Goal: Task Accomplishment & Management: Complete application form

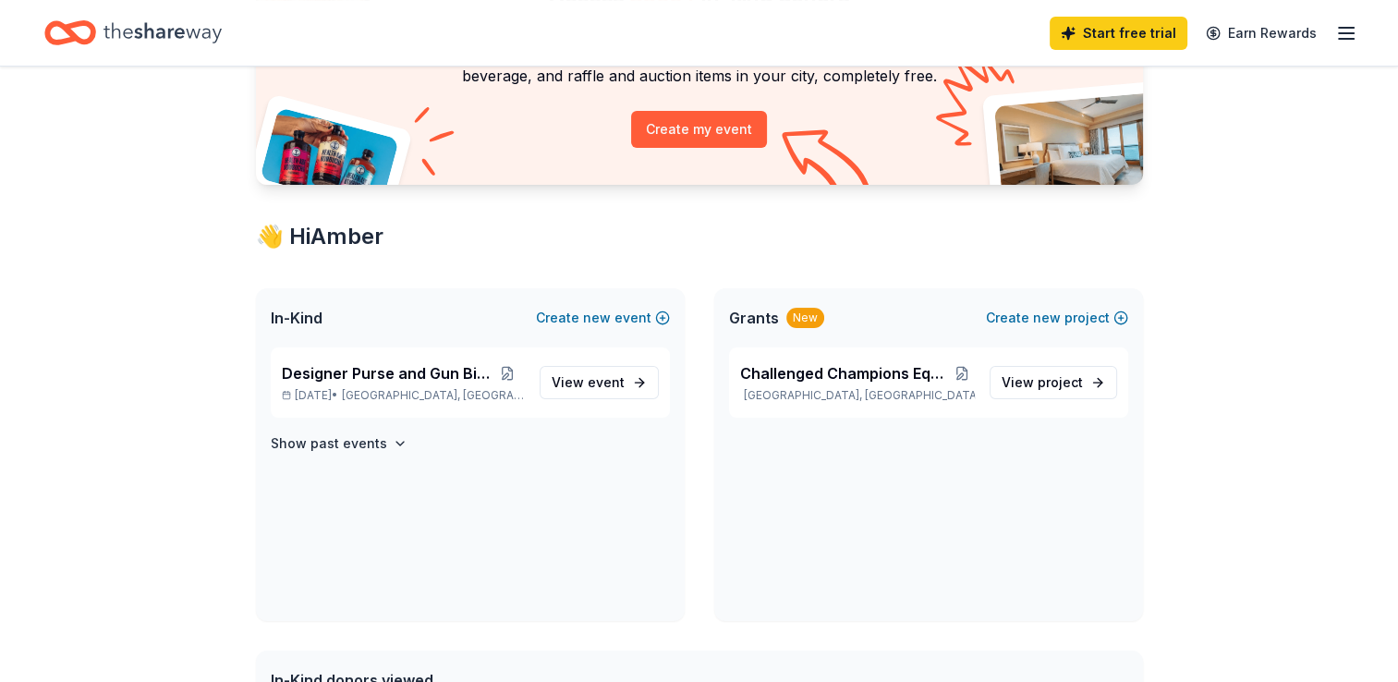
scroll to position [189, 0]
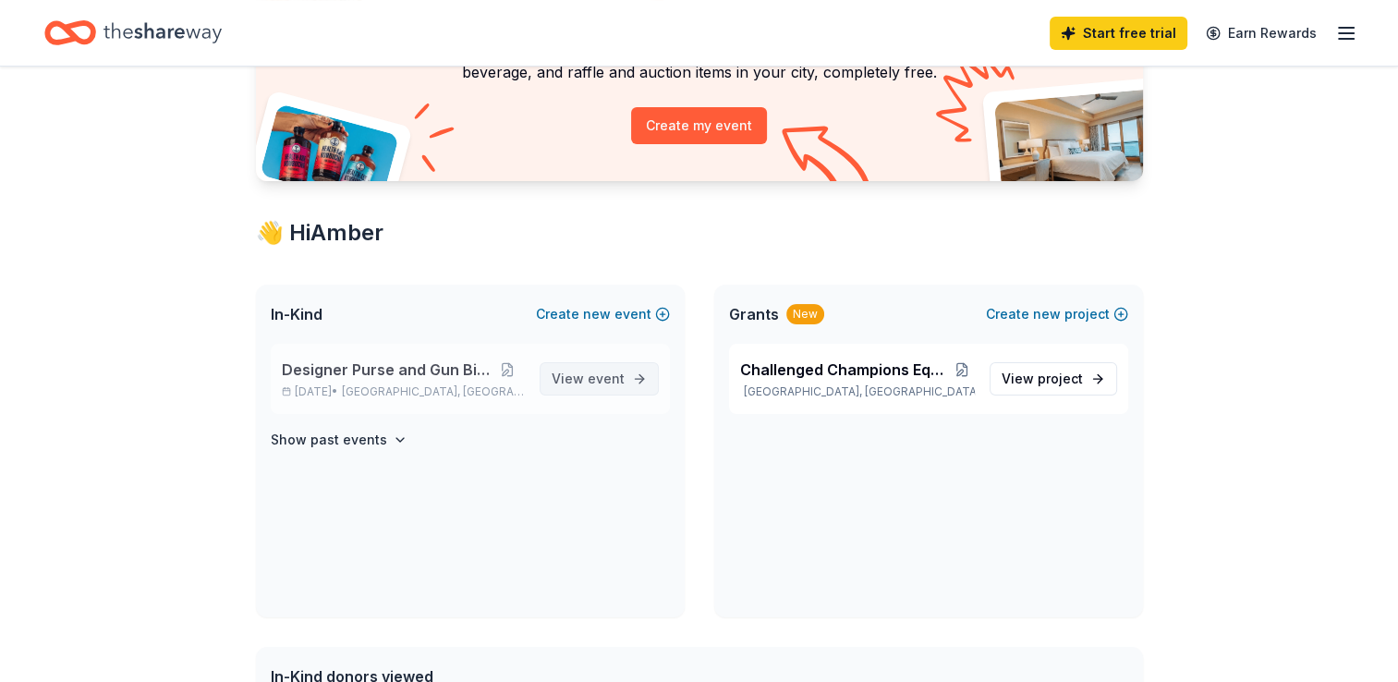
click at [560, 383] on span "View event" at bounding box center [588, 379] width 73 height 22
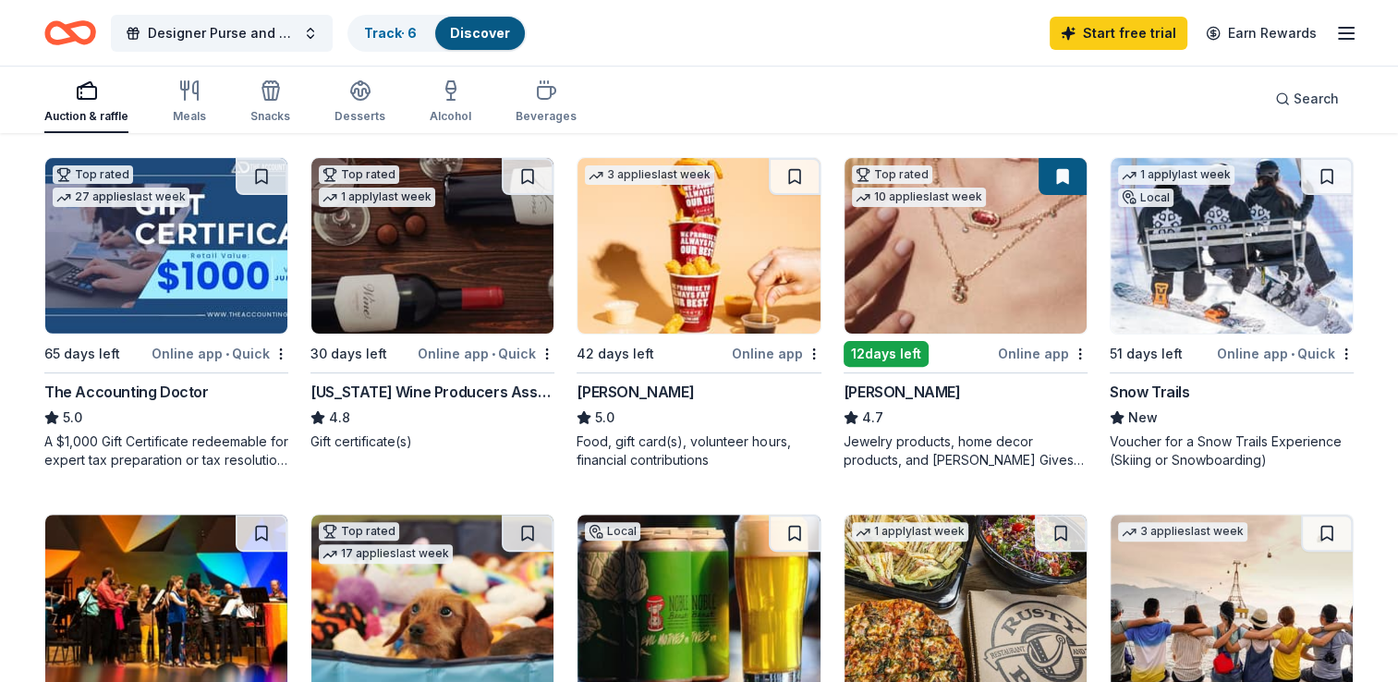
scroll to position [528, 0]
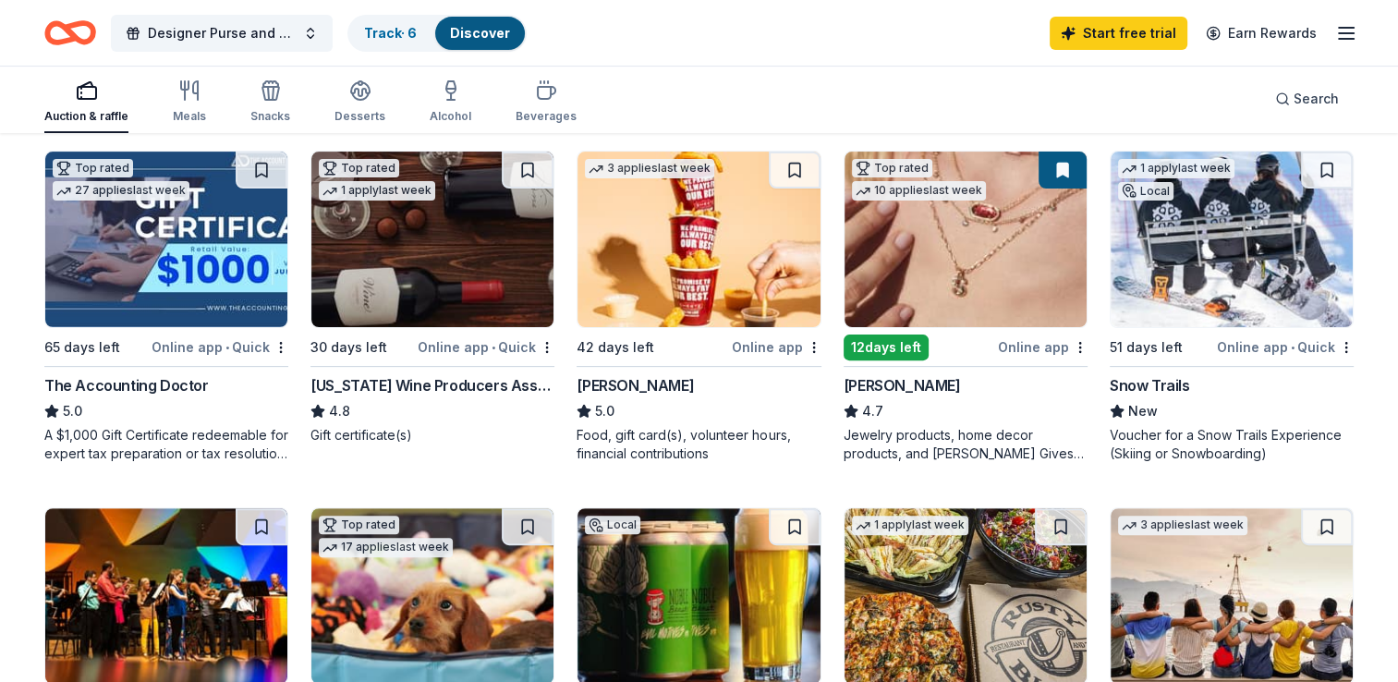
click at [127, 304] on img at bounding box center [166, 240] width 242 height 176
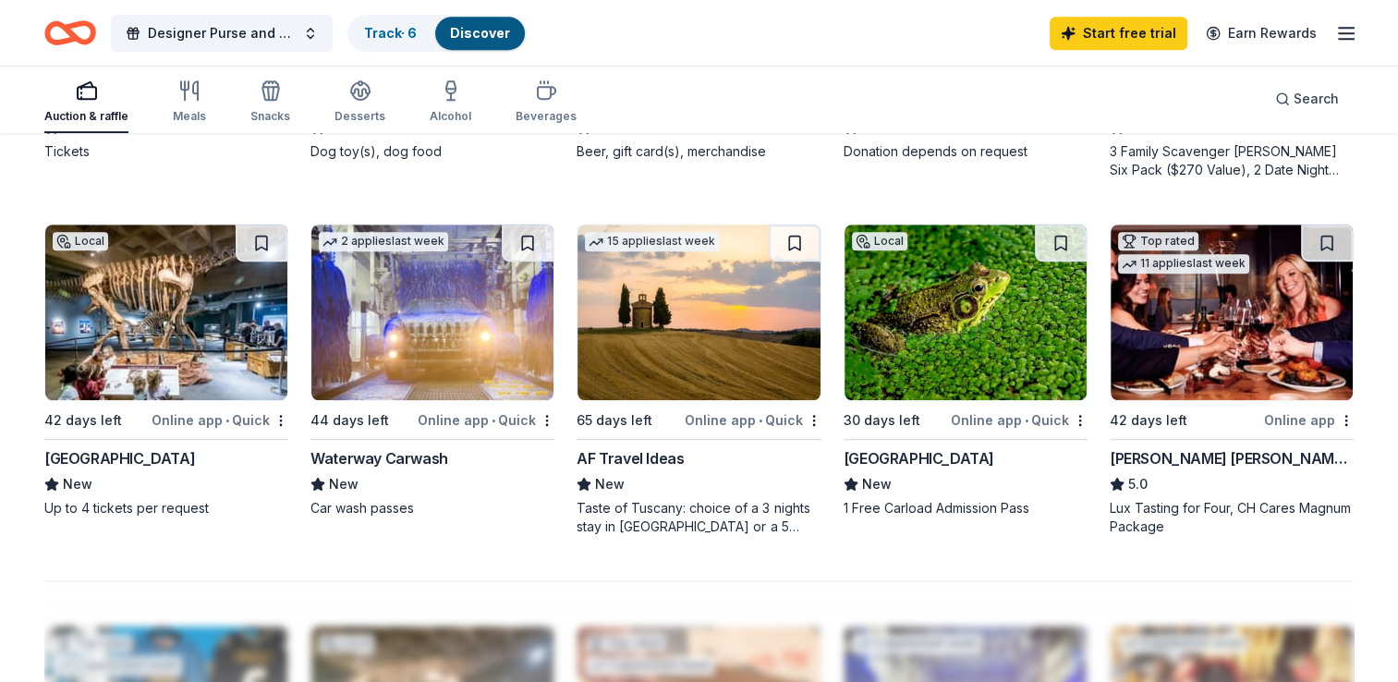
scroll to position [1168, 0]
click at [628, 461] on div "AF Travel Ideas" at bounding box center [630, 458] width 107 height 22
click at [403, 458] on div "Waterway Carwash" at bounding box center [380, 458] width 138 height 22
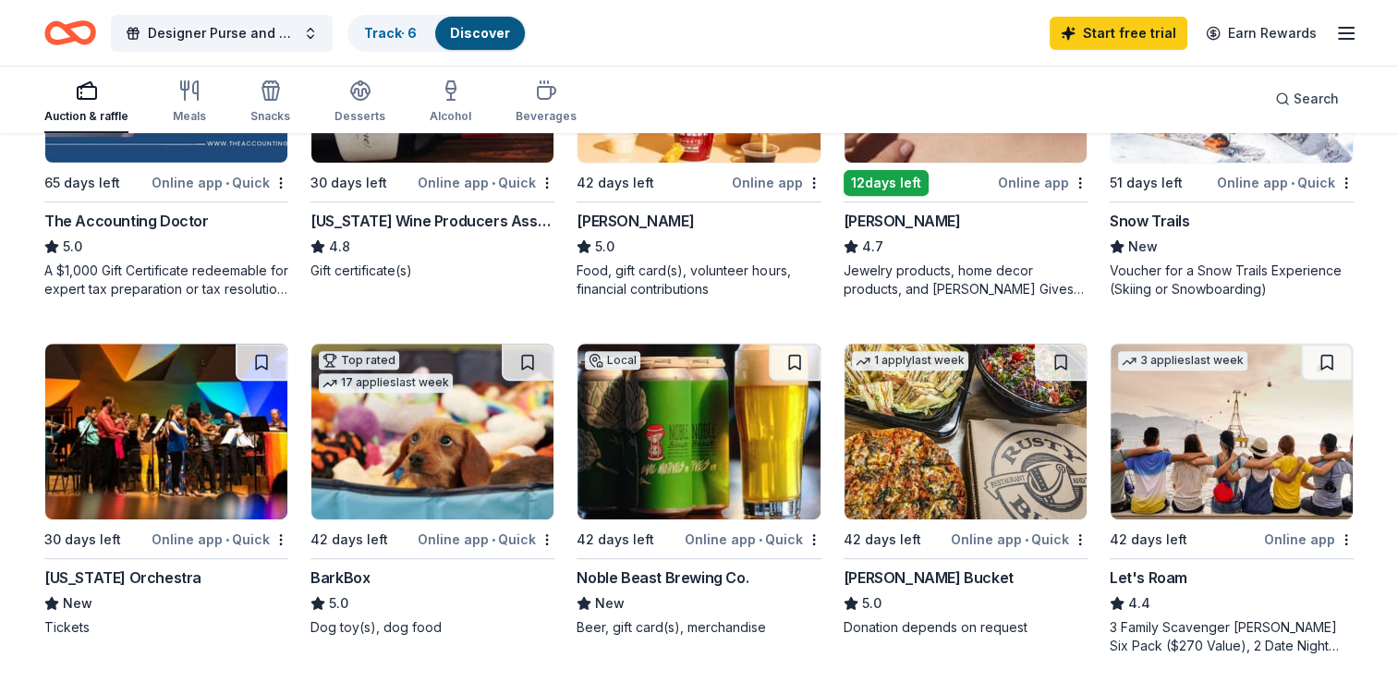
scroll to position [689, 0]
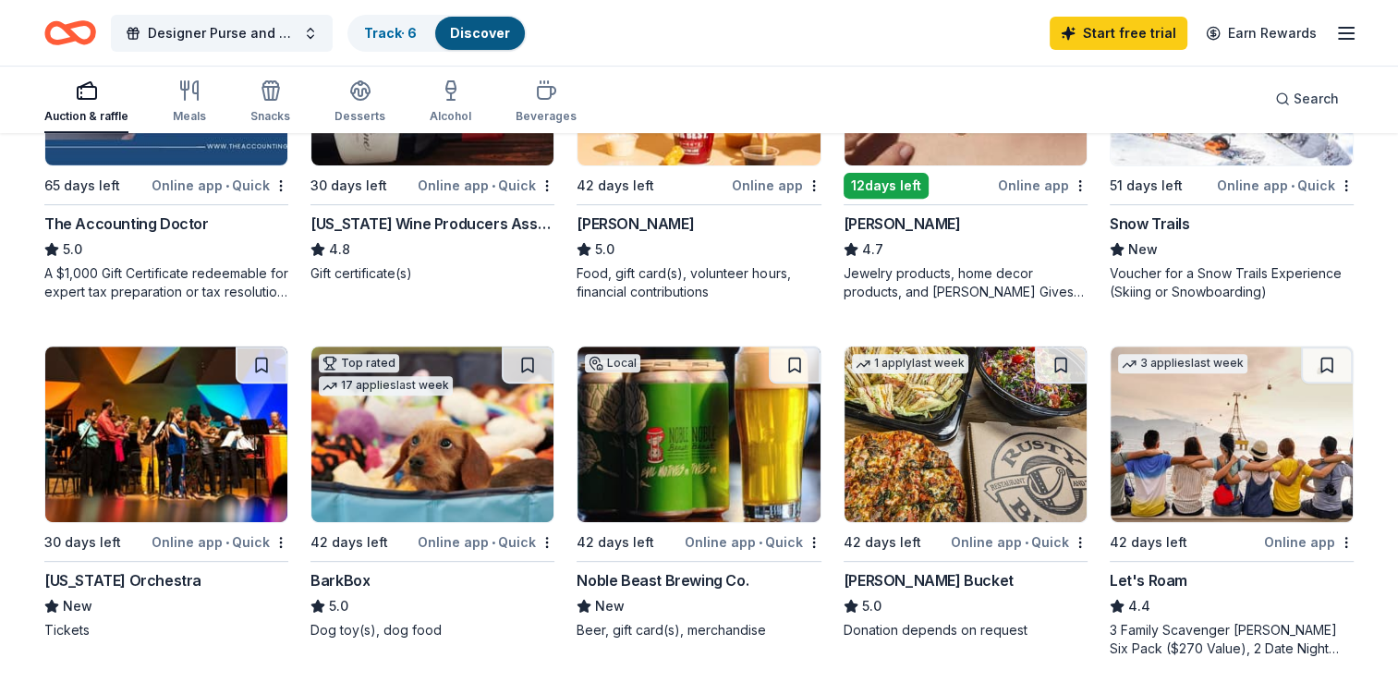
click at [682, 579] on div "Noble Beast Brewing Co." at bounding box center [663, 580] width 172 height 22
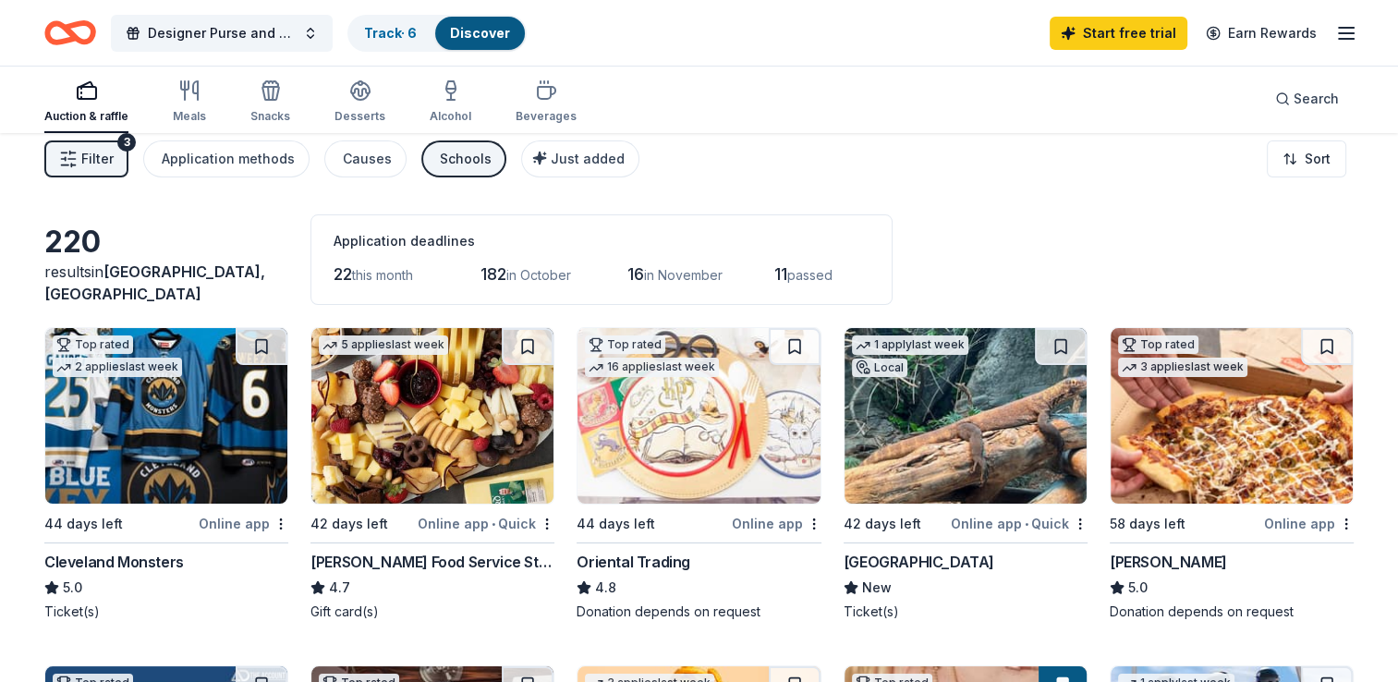
scroll to position [0, 0]
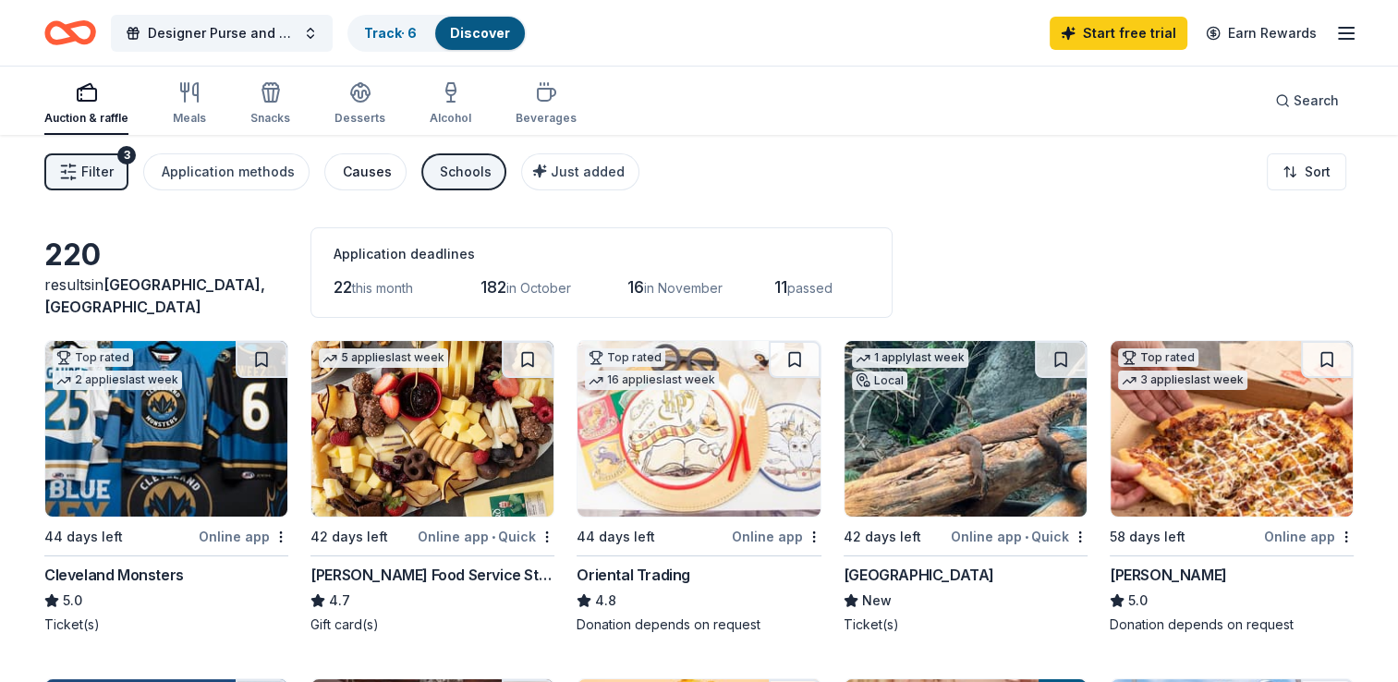
click at [362, 167] on div "Causes" at bounding box center [367, 172] width 49 height 22
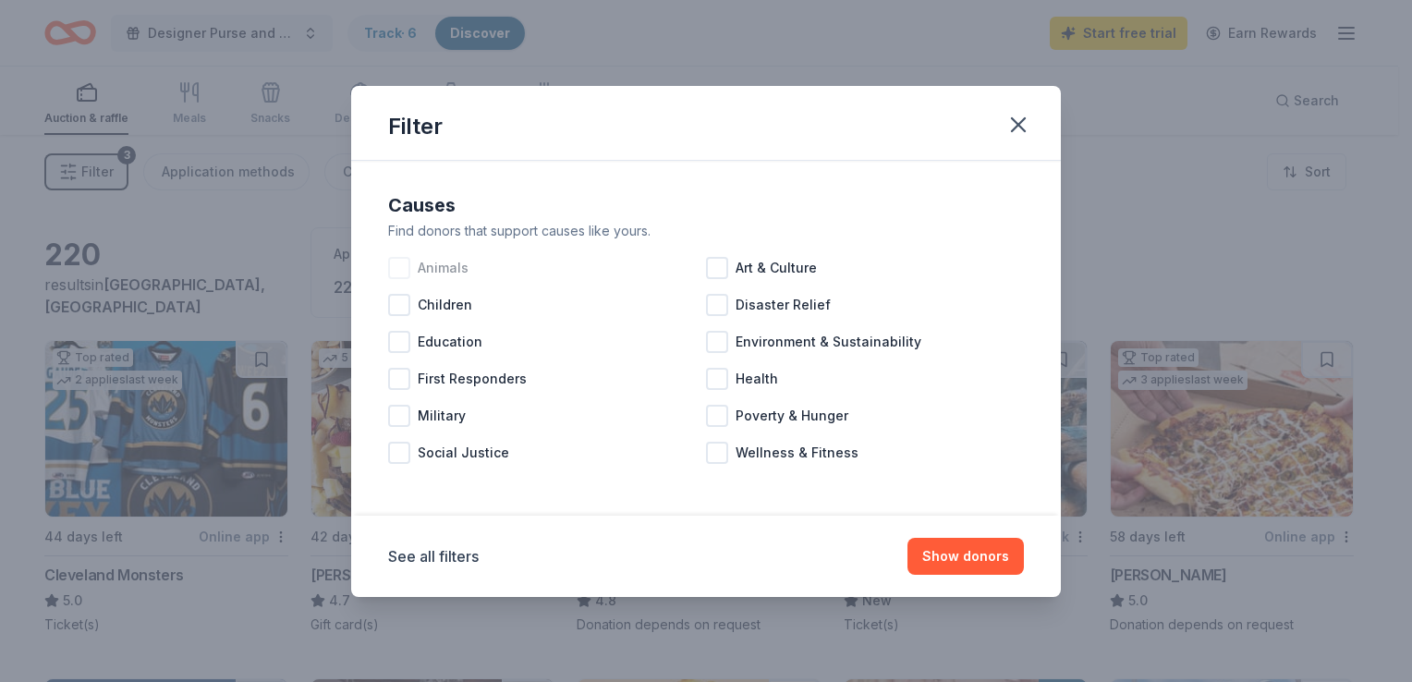
click at [410, 271] on div "Animals" at bounding box center [547, 268] width 318 height 37
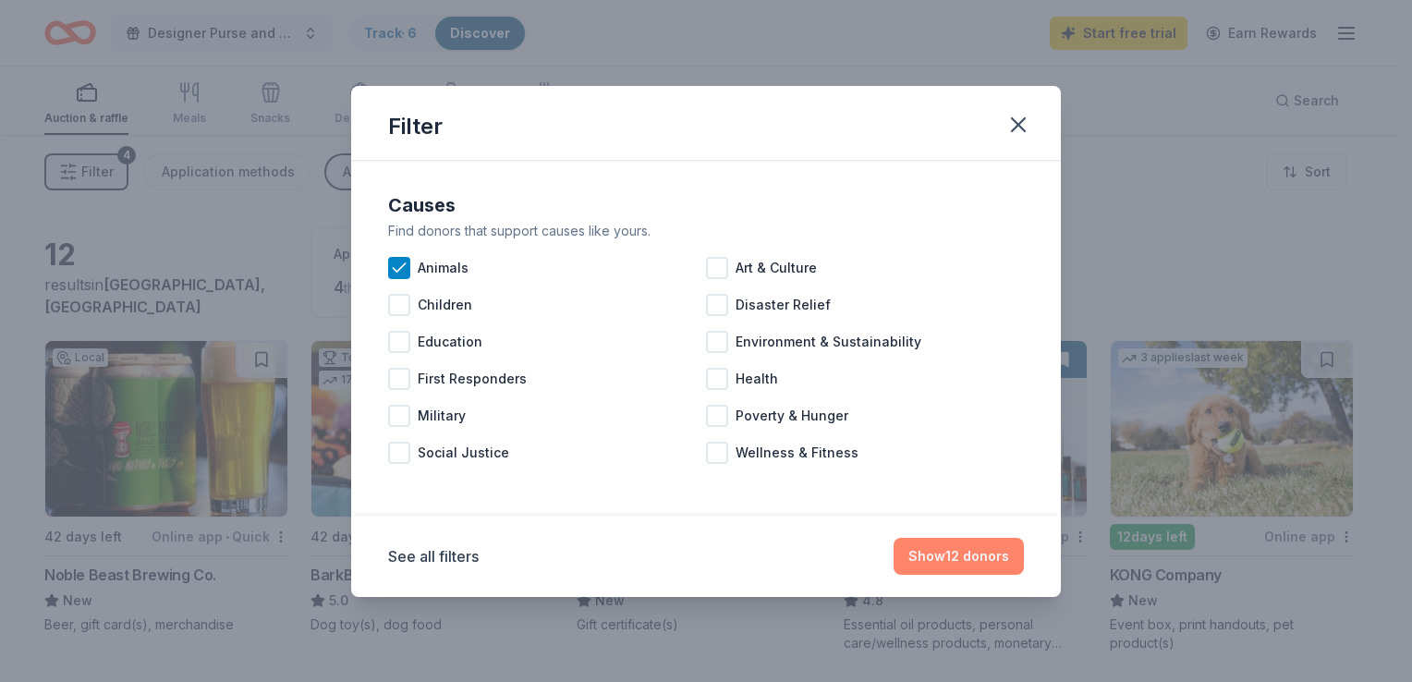
click at [1002, 556] on button "Show 12 donors" at bounding box center [959, 556] width 130 height 37
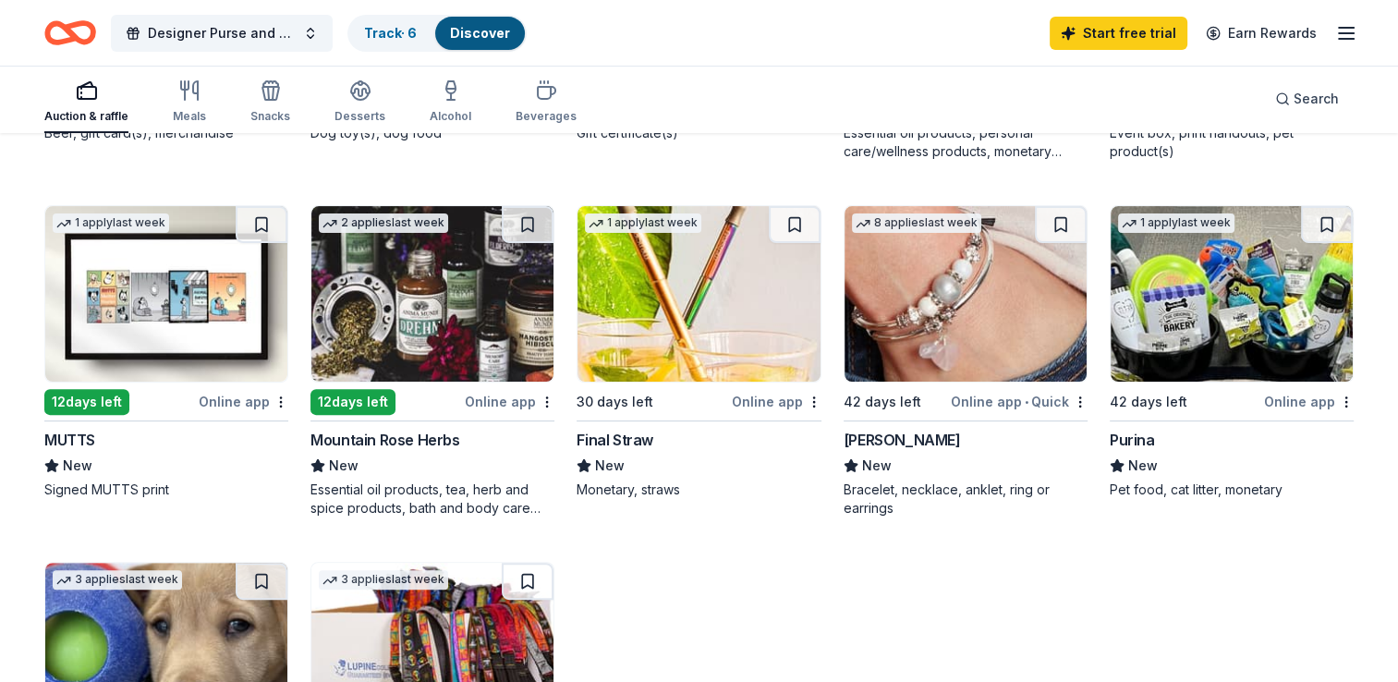
scroll to position [455, 0]
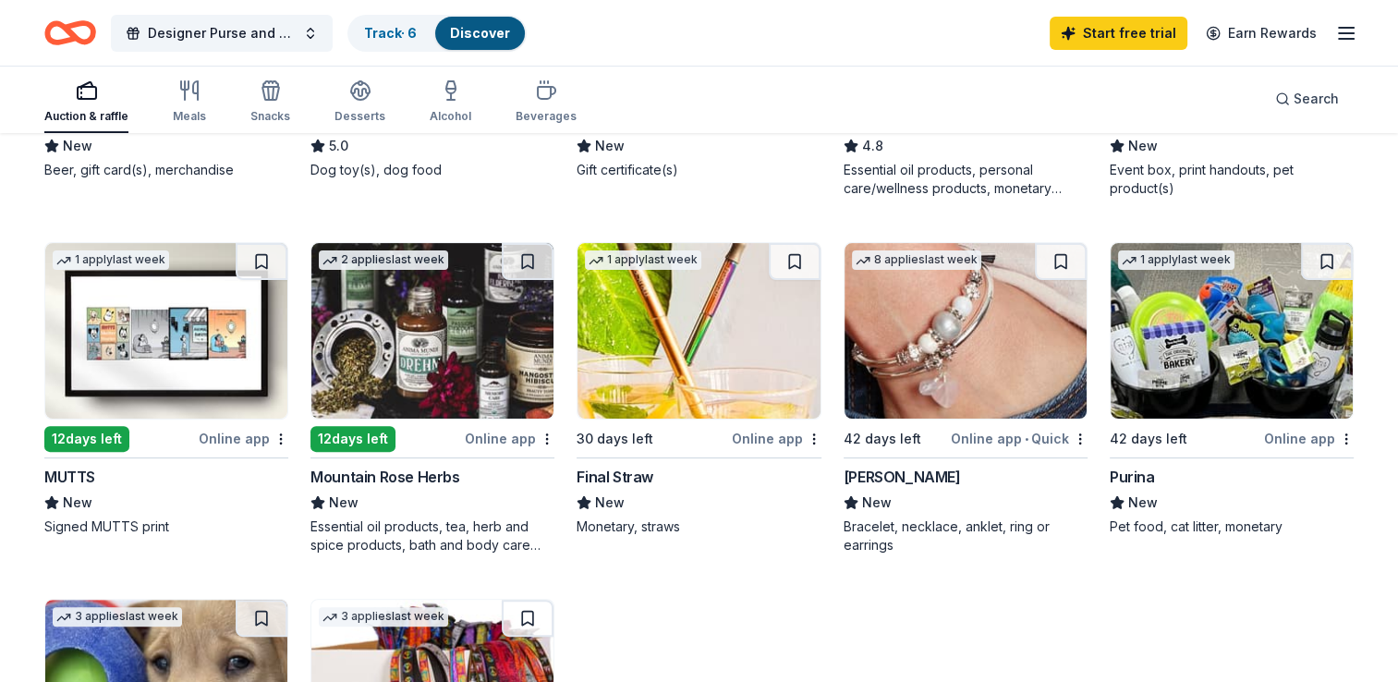
click at [1043, 379] on img at bounding box center [966, 331] width 242 height 176
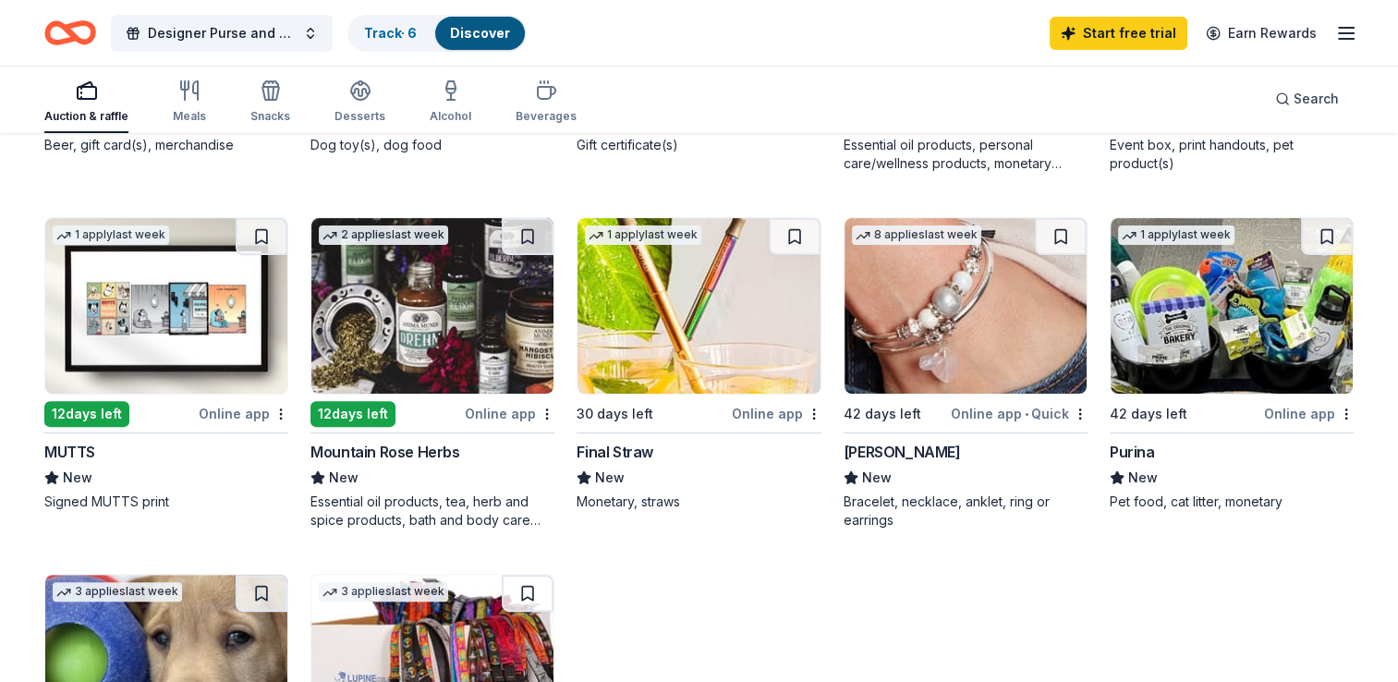
scroll to position [473, 0]
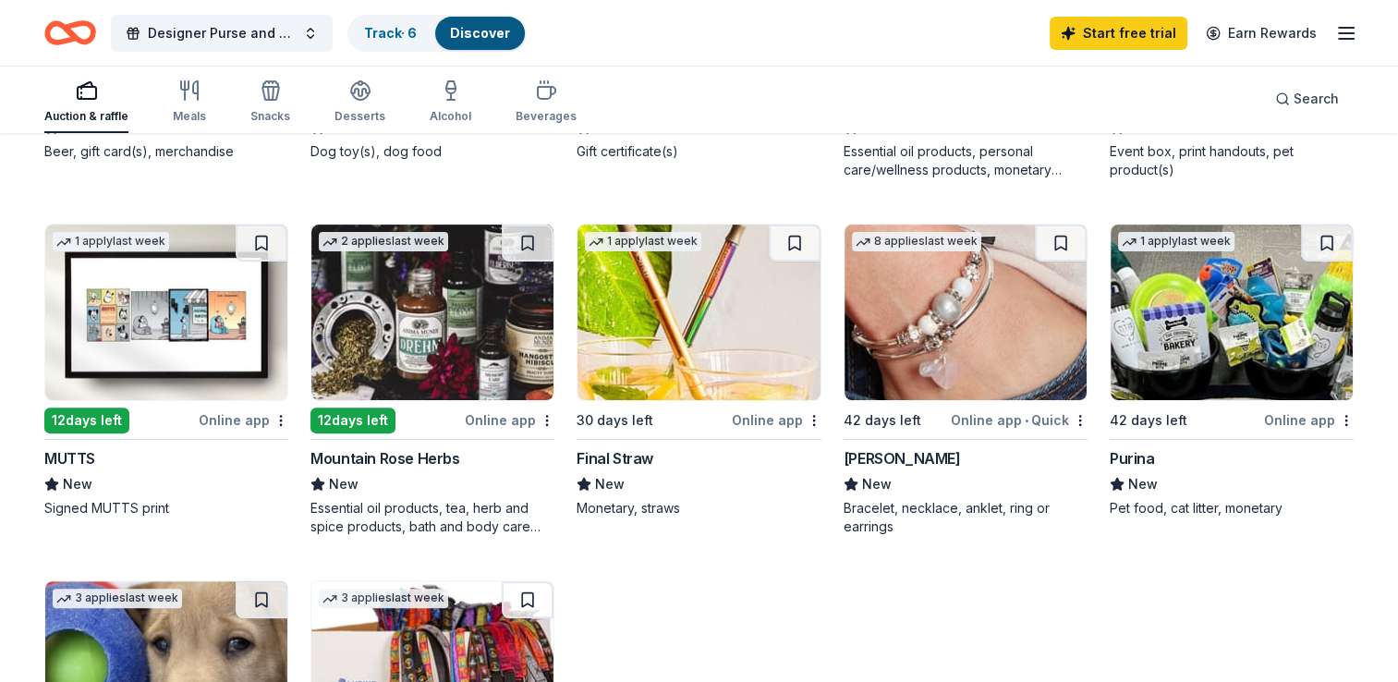
click at [404, 469] on div "Mountain Rose Herbs New Essential oil products, tea, herb and spice products, b…" at bounding box center [433, 491] width 244 height 89
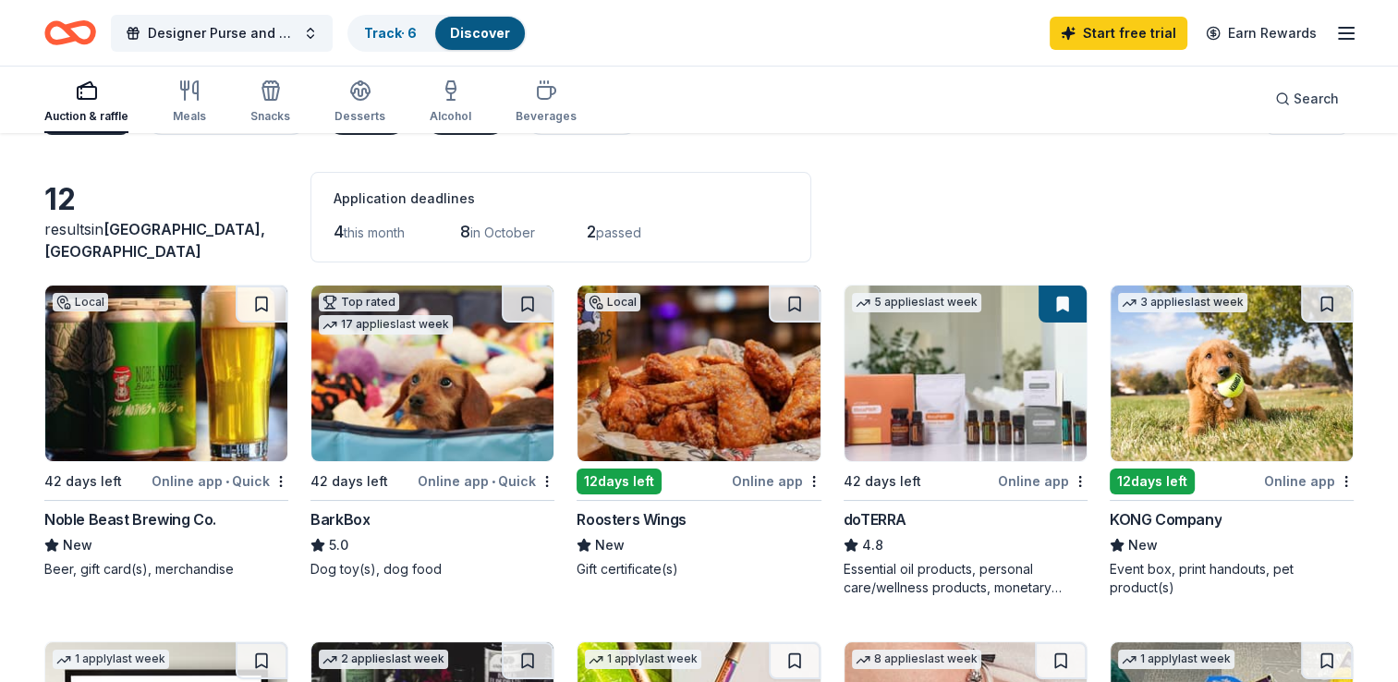
scroll to position [0, 0]
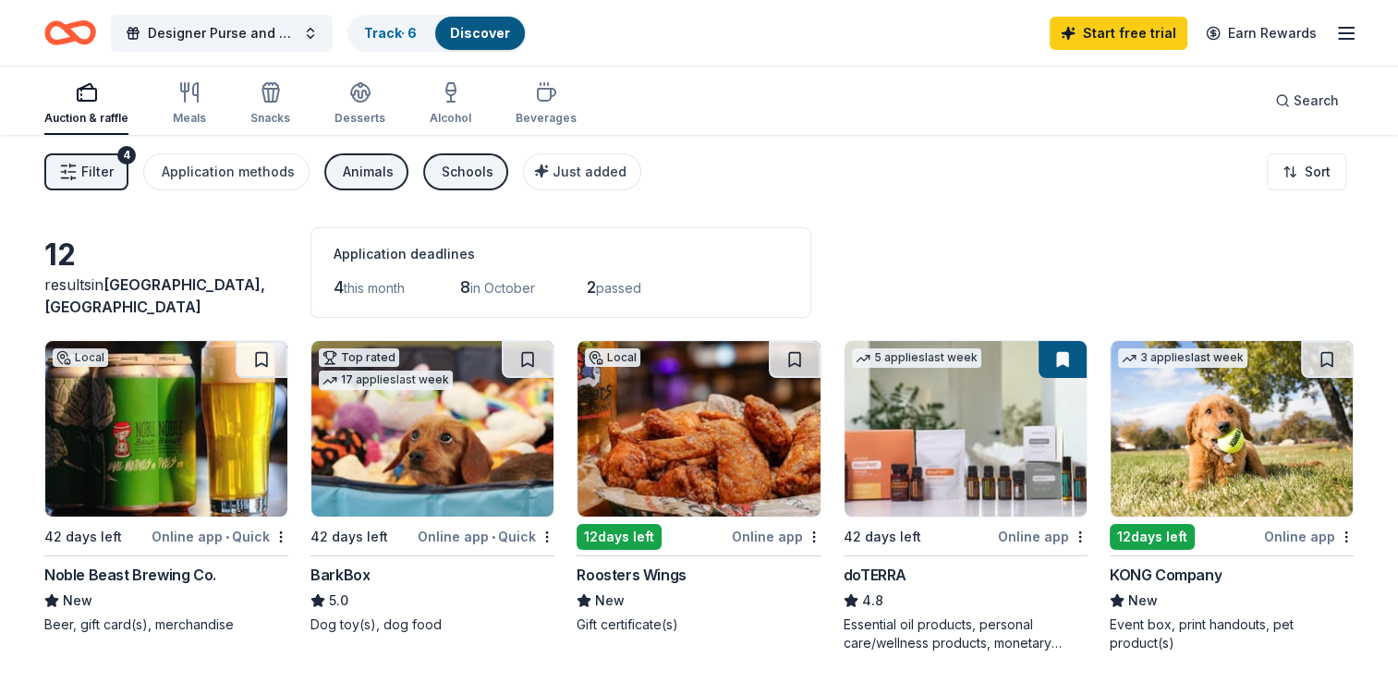
click at [423, 178] on button "Schools" at bounding box center [465, 171] width 85 height 37
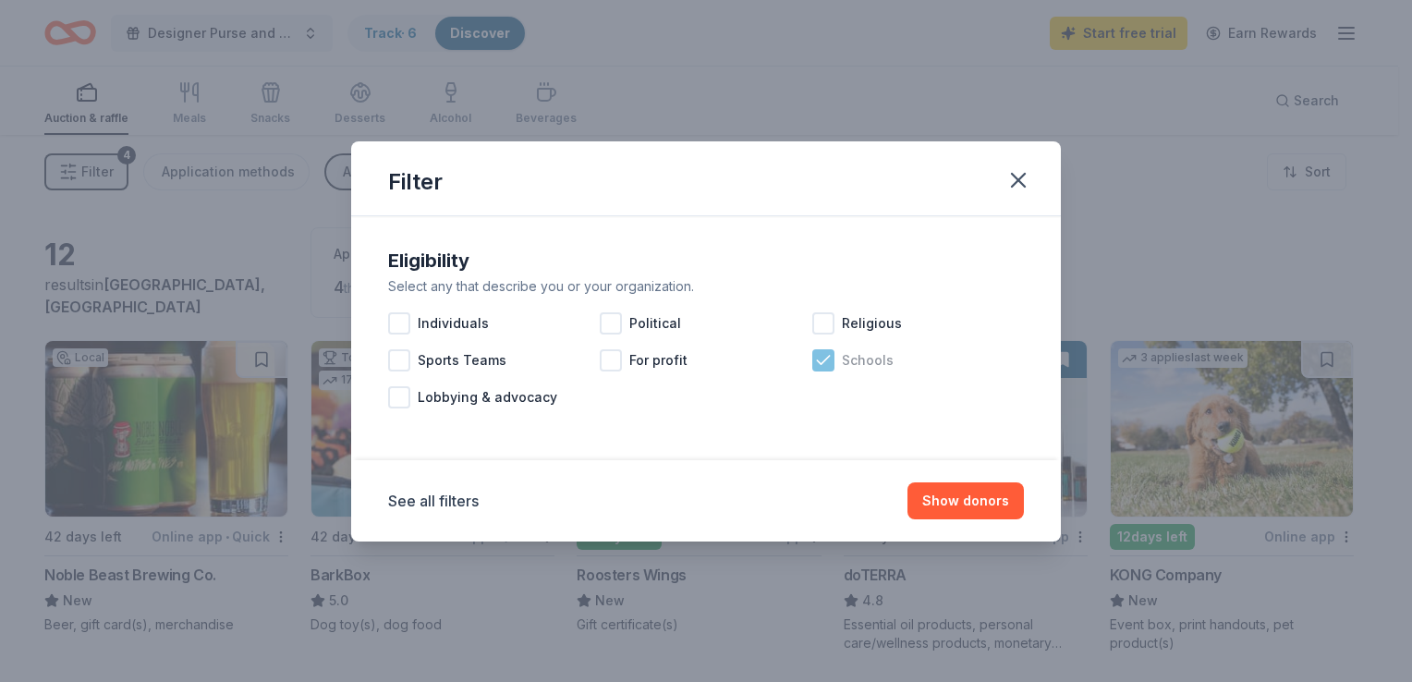
click at [827, 358] on icon at bounding box center [823, 360] width 12 height 8
click at [933, 513] on button "Show 13 donors" at bounding box center [959, 500] width 130 height 37
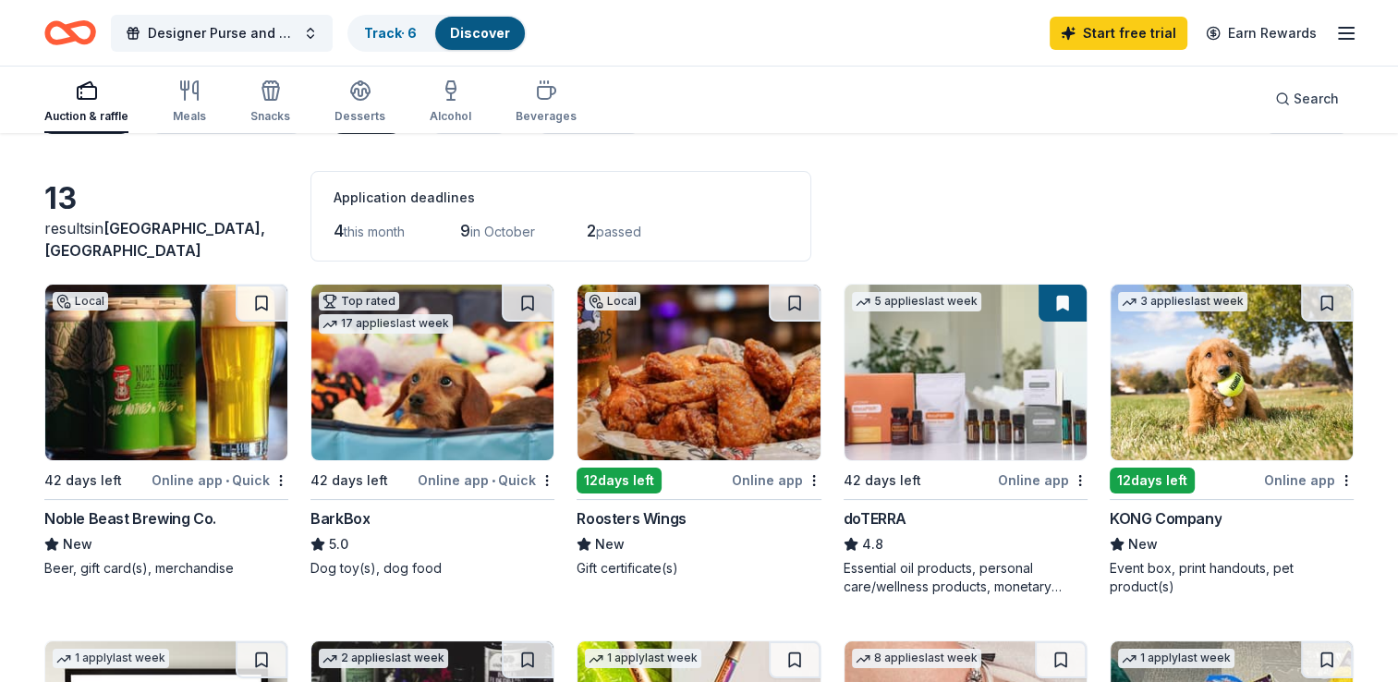
scroll to position [42, 0]
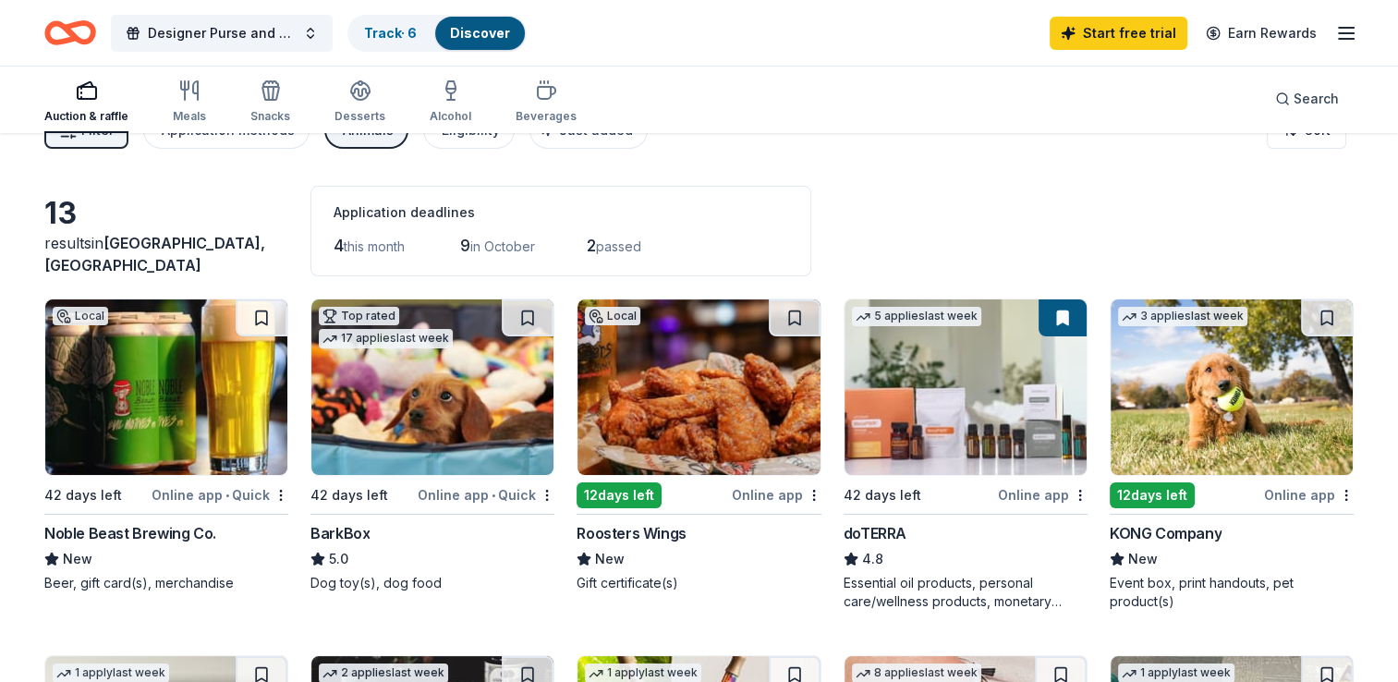
click at [904, 513] on div "5 applies last week 42 days left Online app doTERRA 4.8 Essential oil products,…" at bounding box center [966, 455] width 244 height 312
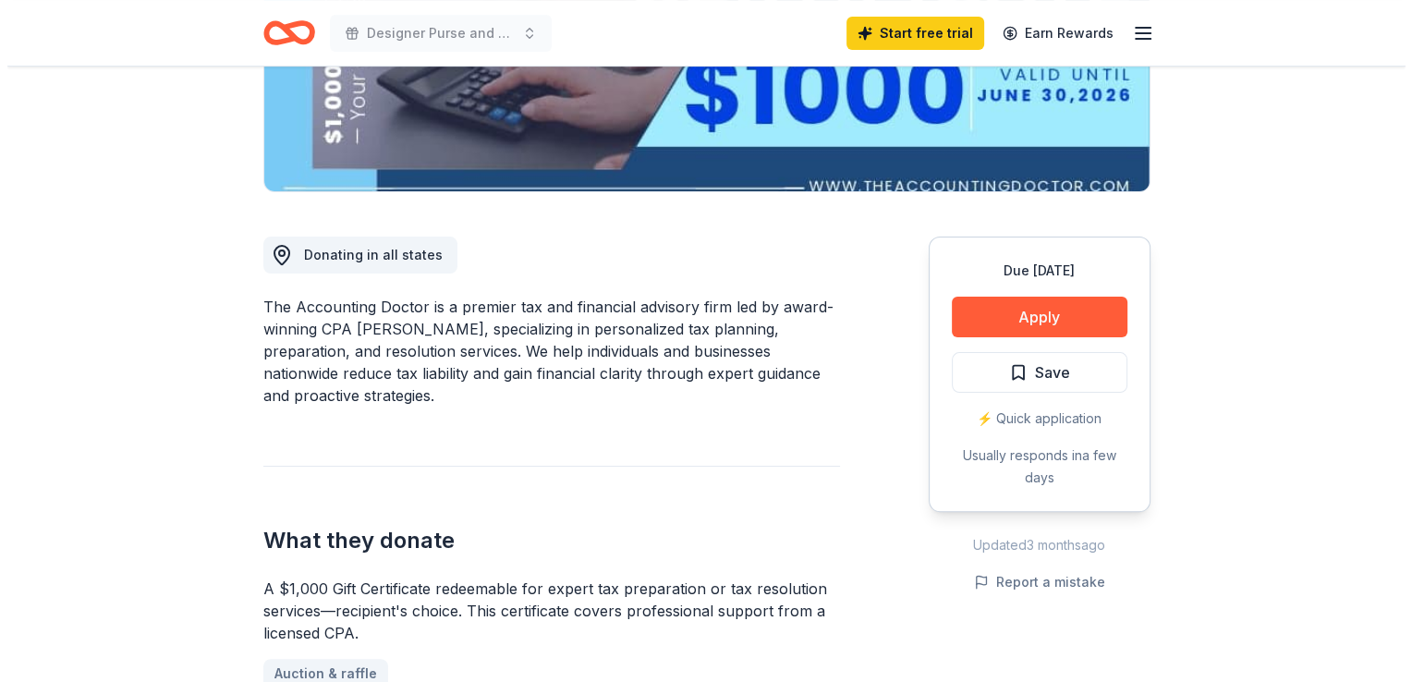
scroll to position [373, 0]
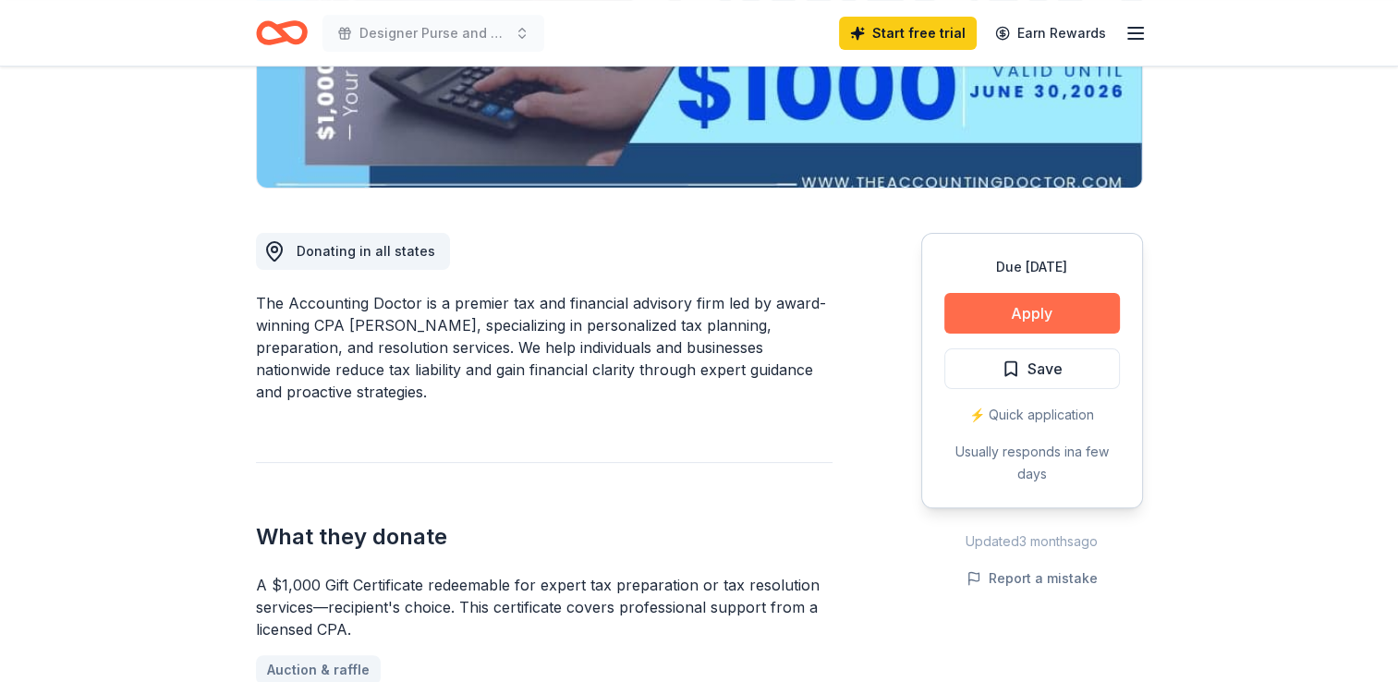
click at [1083, 312] on button "Apply" at bounding box center [1033, 313] width 176 height 41
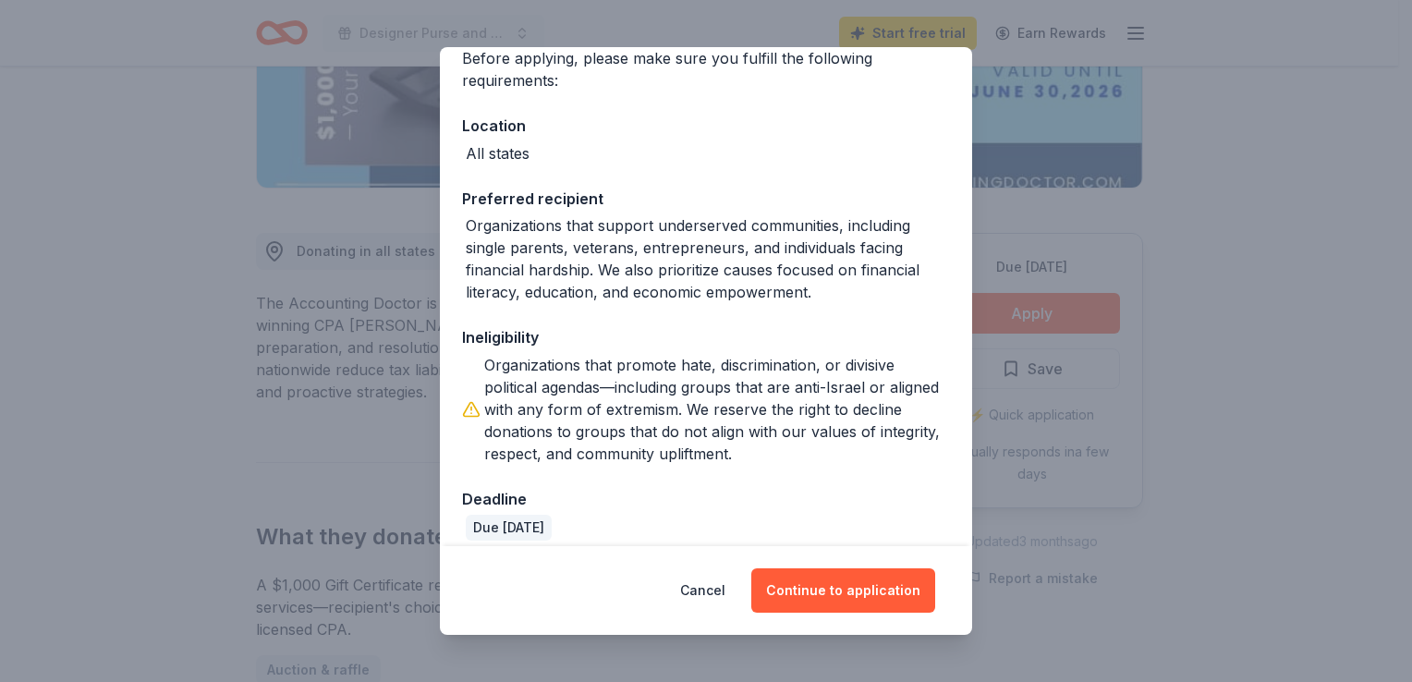
scroll to position [172, 0]
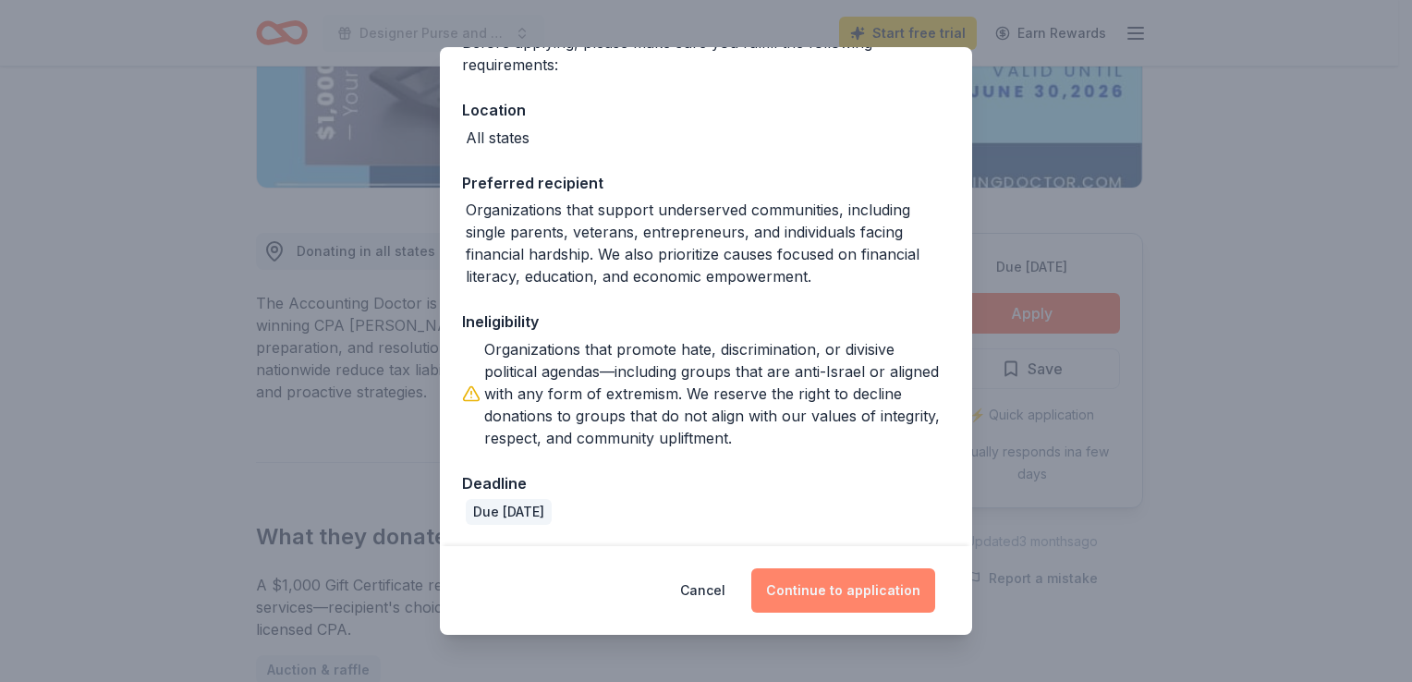
click at [921, 588] on button "Continue to application" at bounding box center [843, 590] width 184 height 44
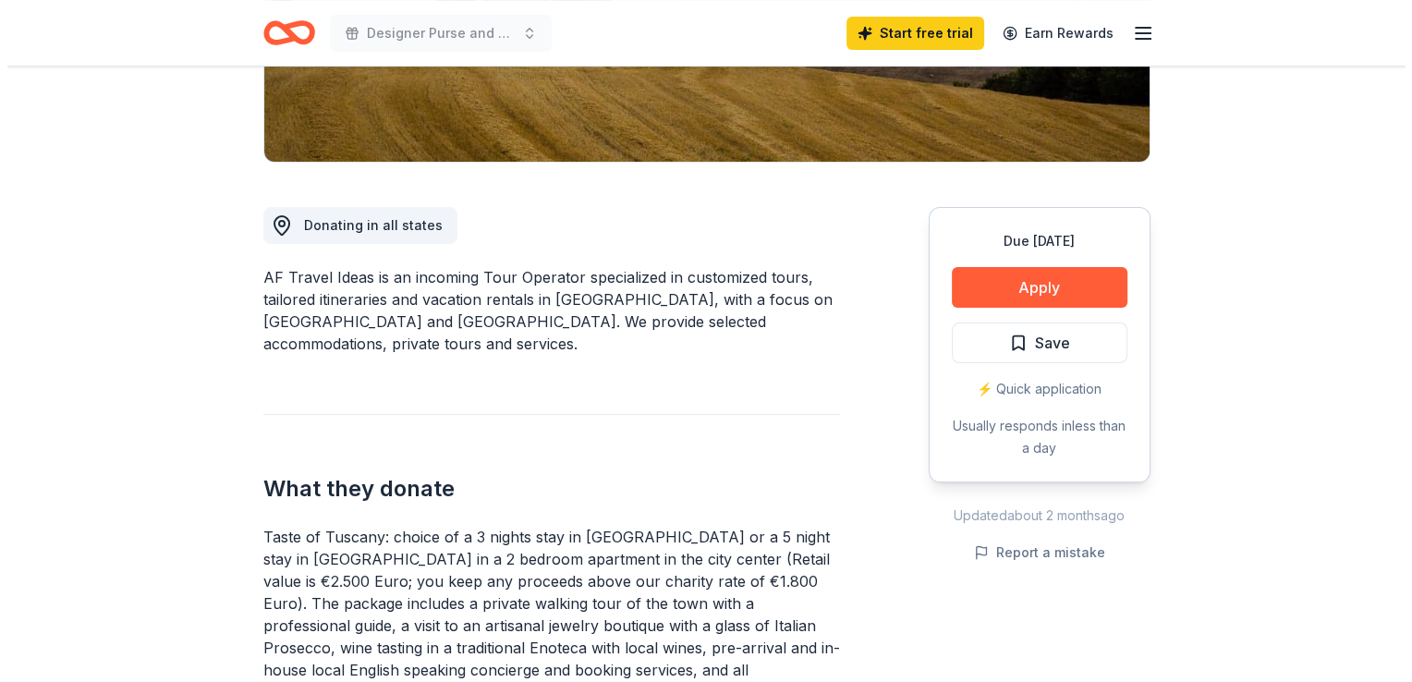
scroll to position [390, 0]
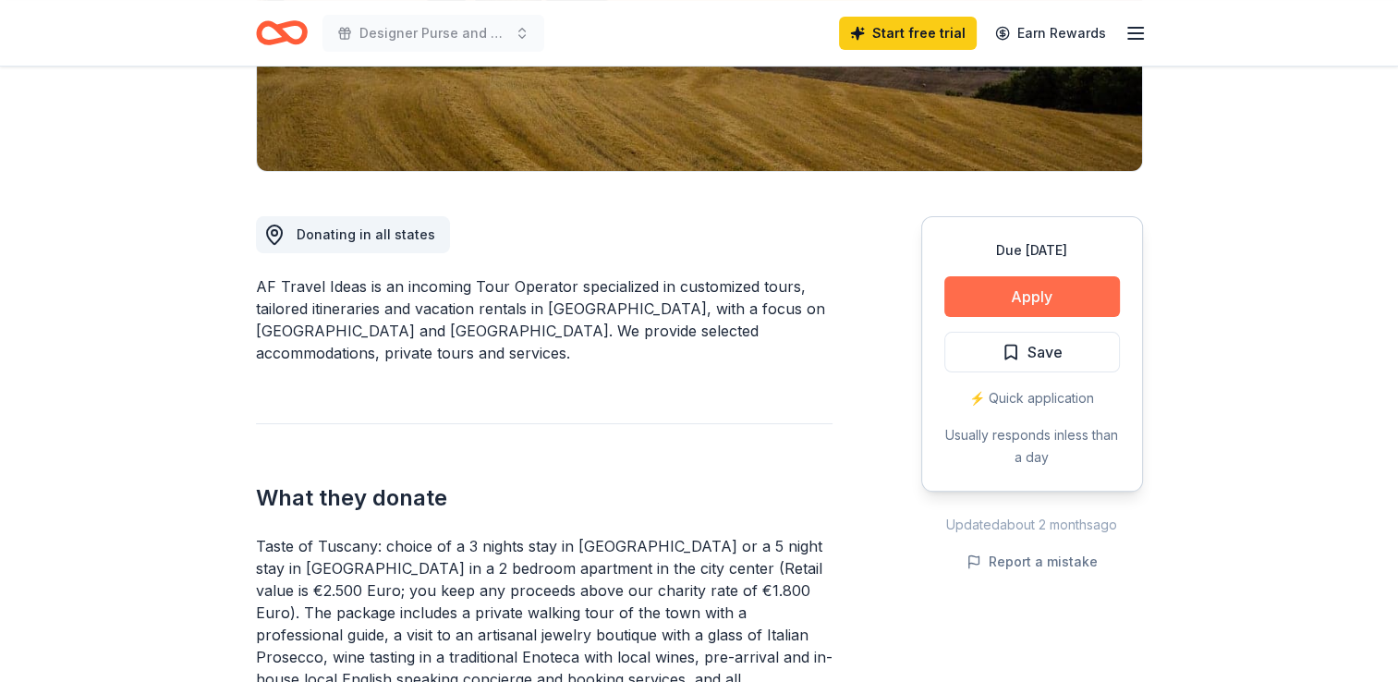
click at [1010, 300] on button "Apply" at bounding box center [1033, 296] width 176 height 41
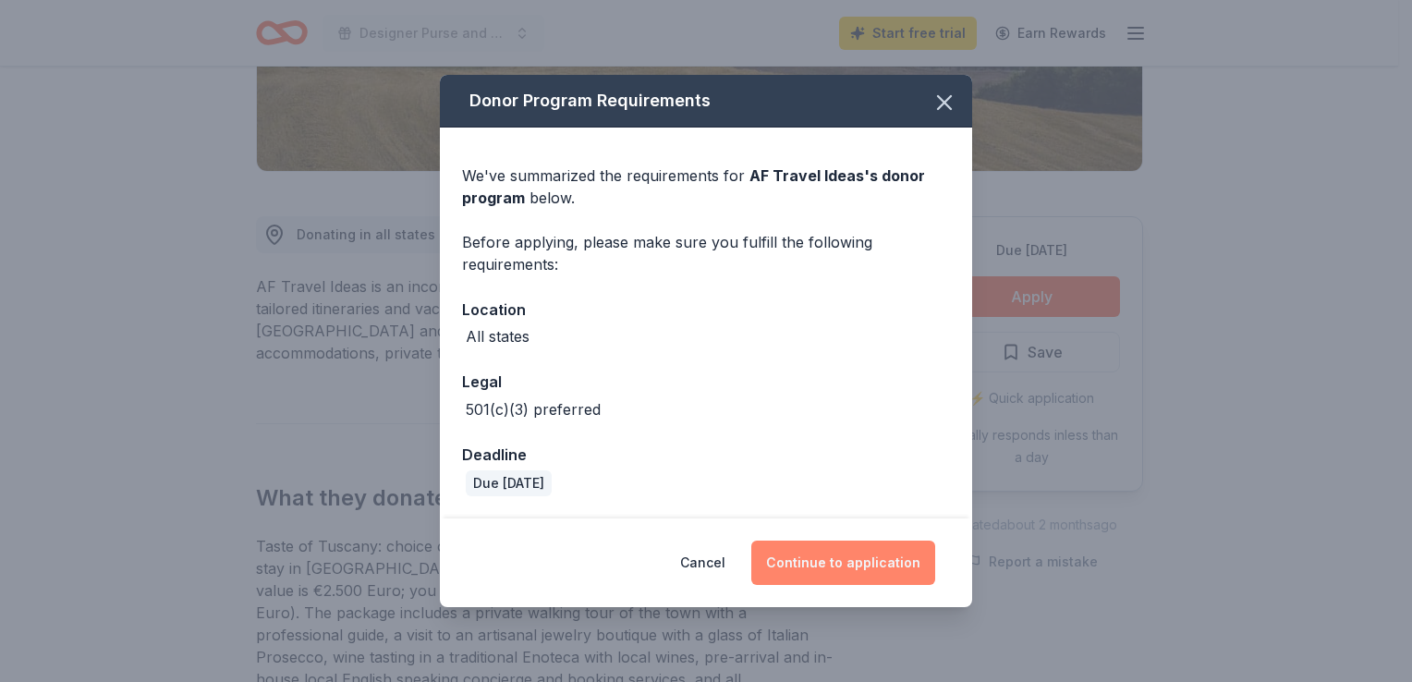
click at [877, 558] on button "Continue to application" at bounding box center [843, 563] width 184 height 44
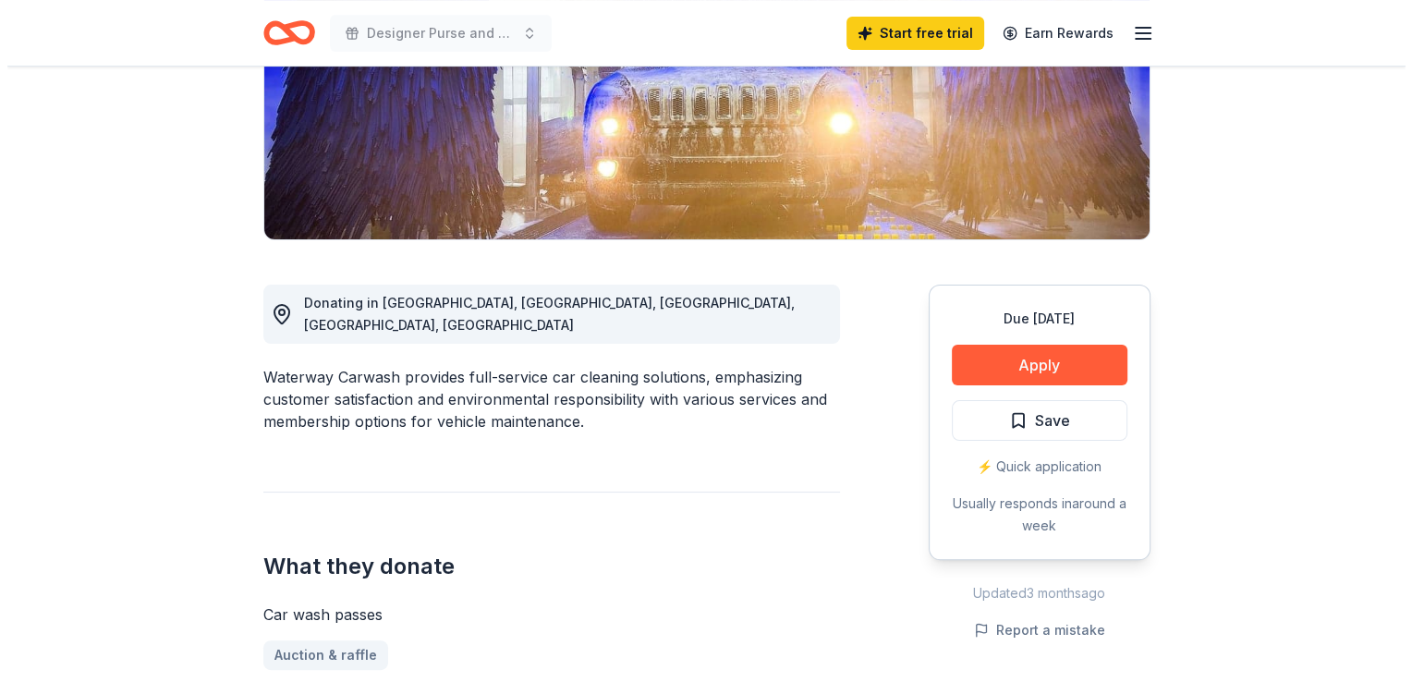
scroll to position [313, 0]
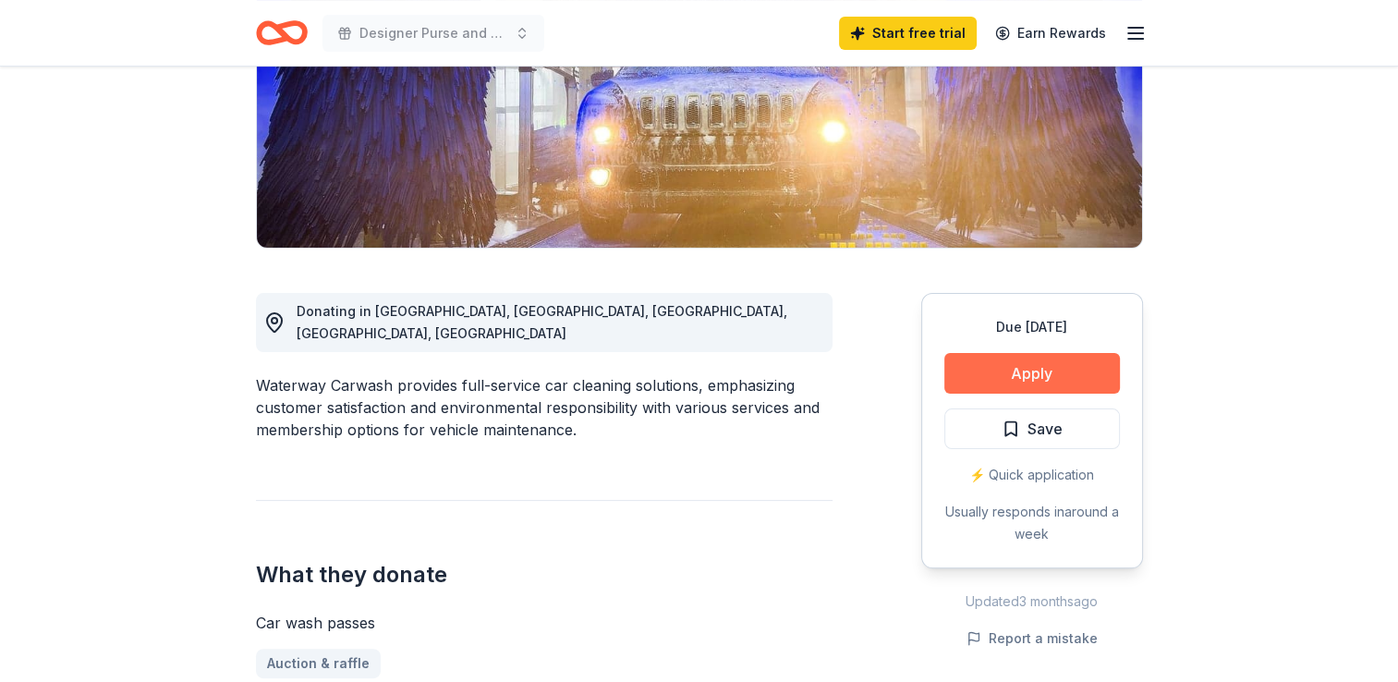
click at [1005, 370] on button "Apply" at bounding box center [1033, 373] width 176 height 41
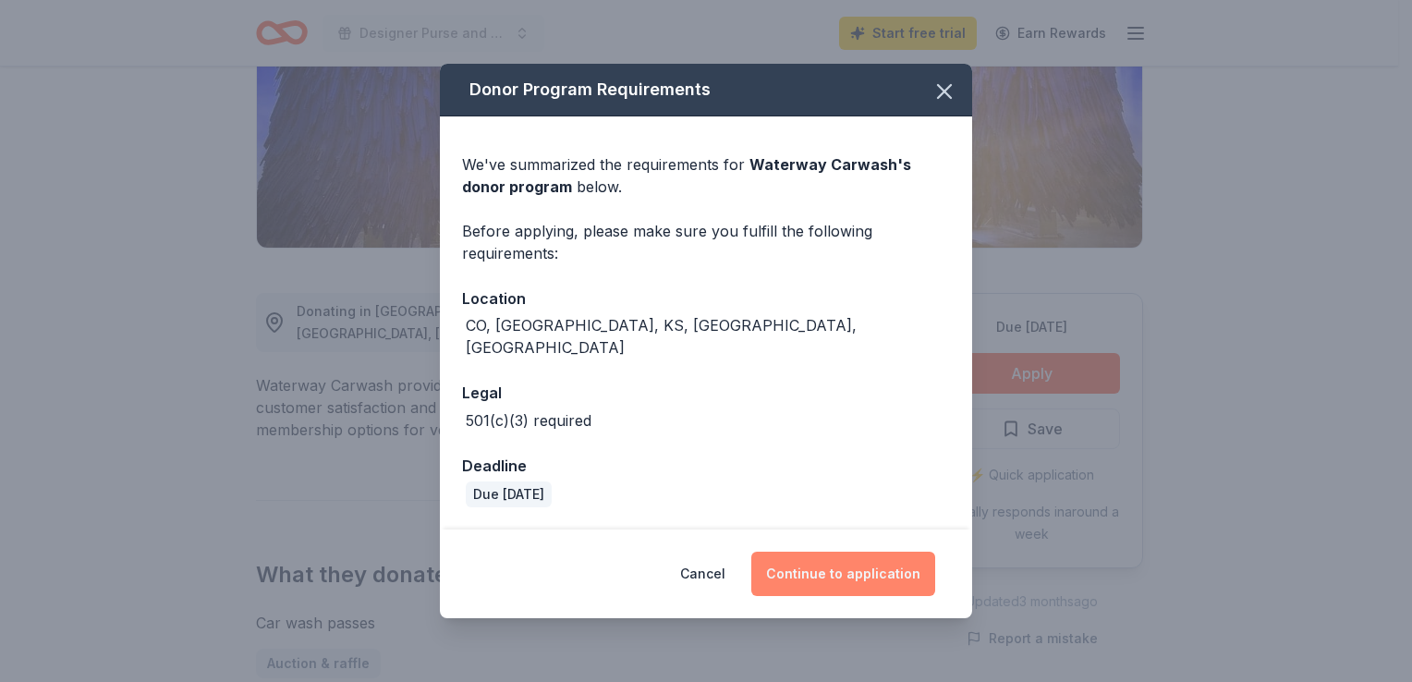
click at [826, 570] on button "Continue to application" at bounding box center [843, 574] width 184 height 44
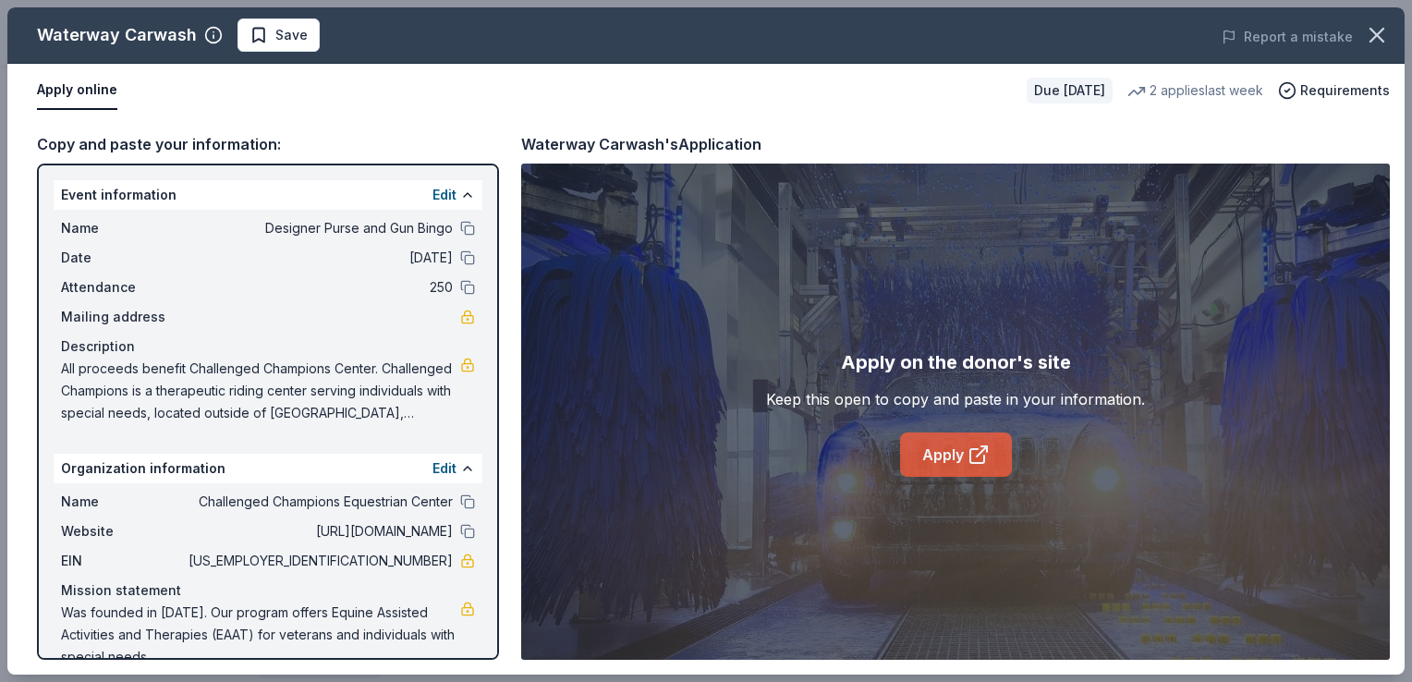
click at [924, 456] on link "Apply" at bounding box center [956, 455] width 112 height 44
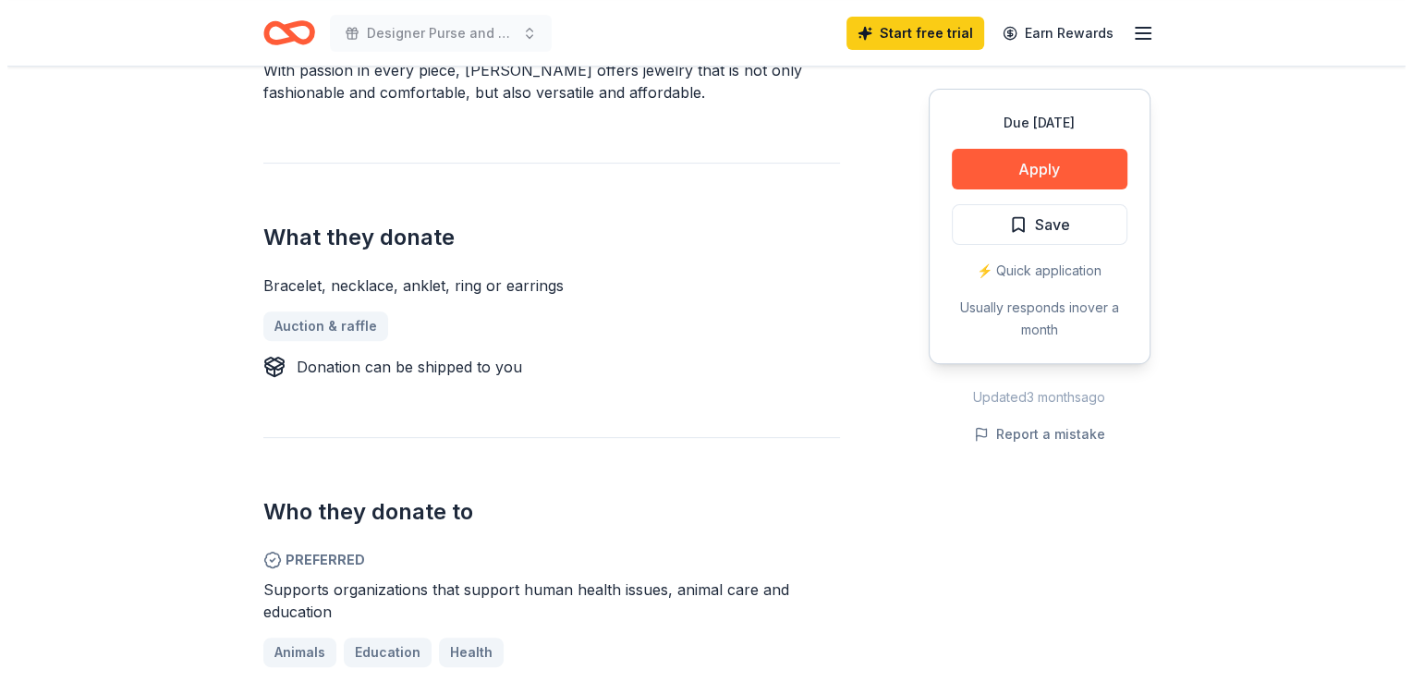
scroll to position [613, 0]
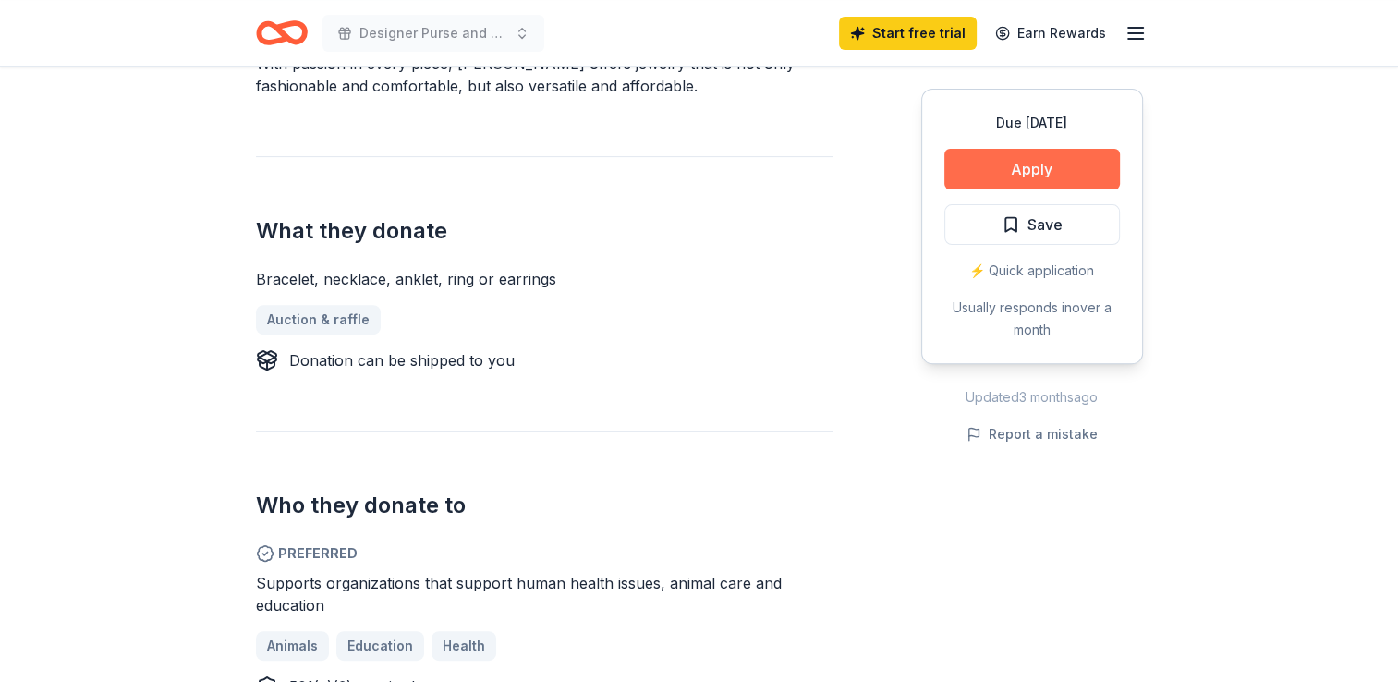
click at [1082, 163] on button "Apply" at bounding box center [1033, 169] width 176 height 41
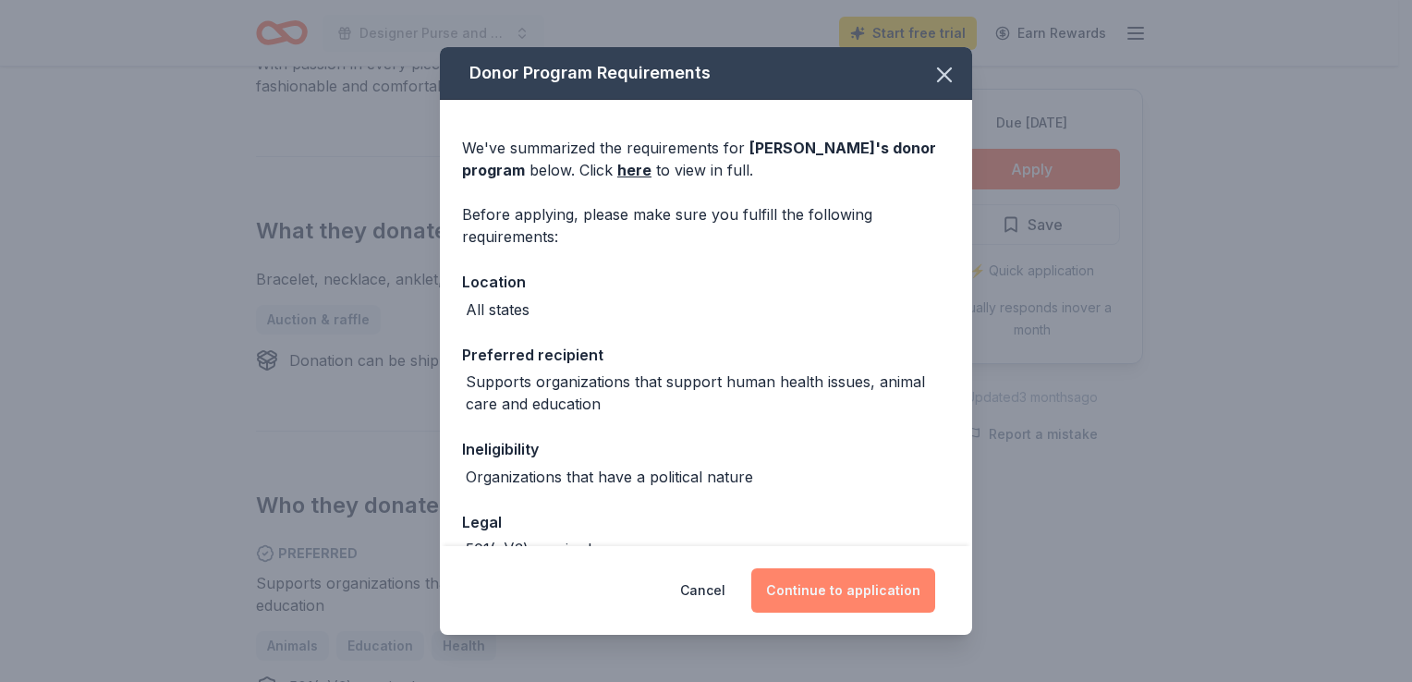
click at [906, 570] on button "Continue to application" at bounding box center [843, 590] width 184 height 44
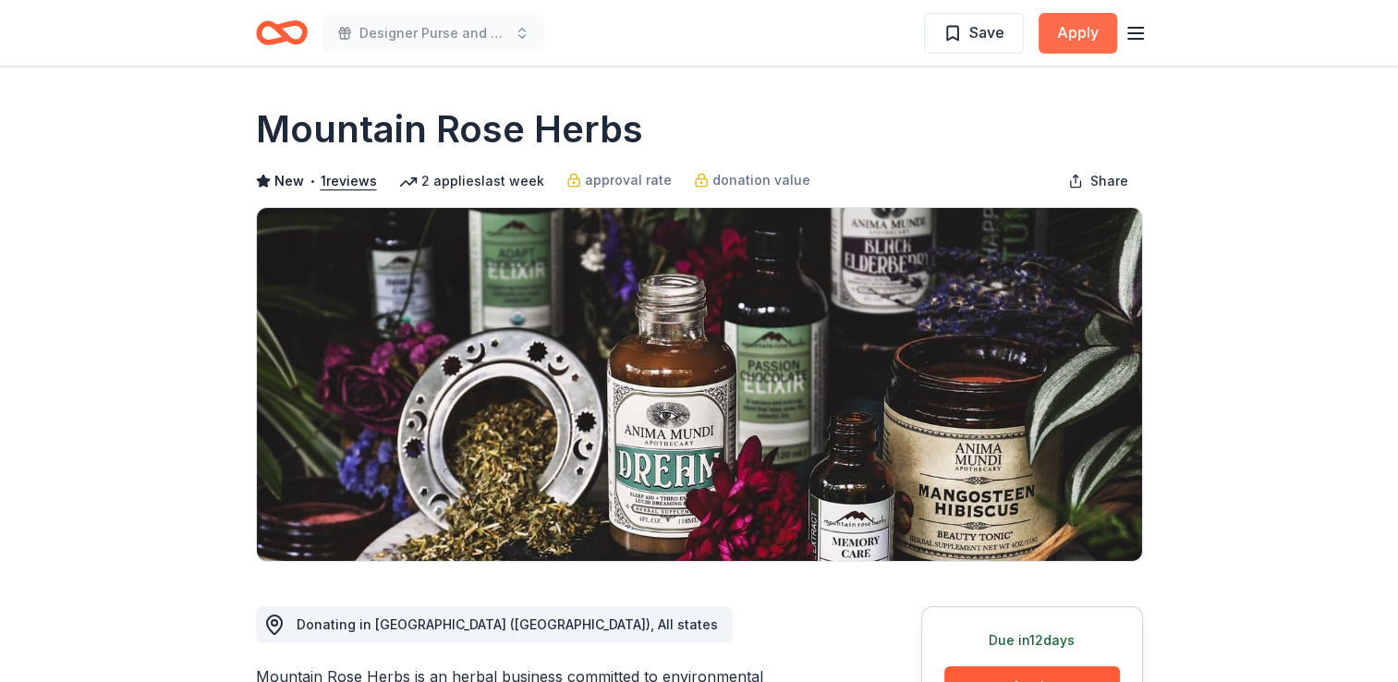
click at [1091, 40] on button "Apply" at bounding box center [1078, 33] width 79 height 41
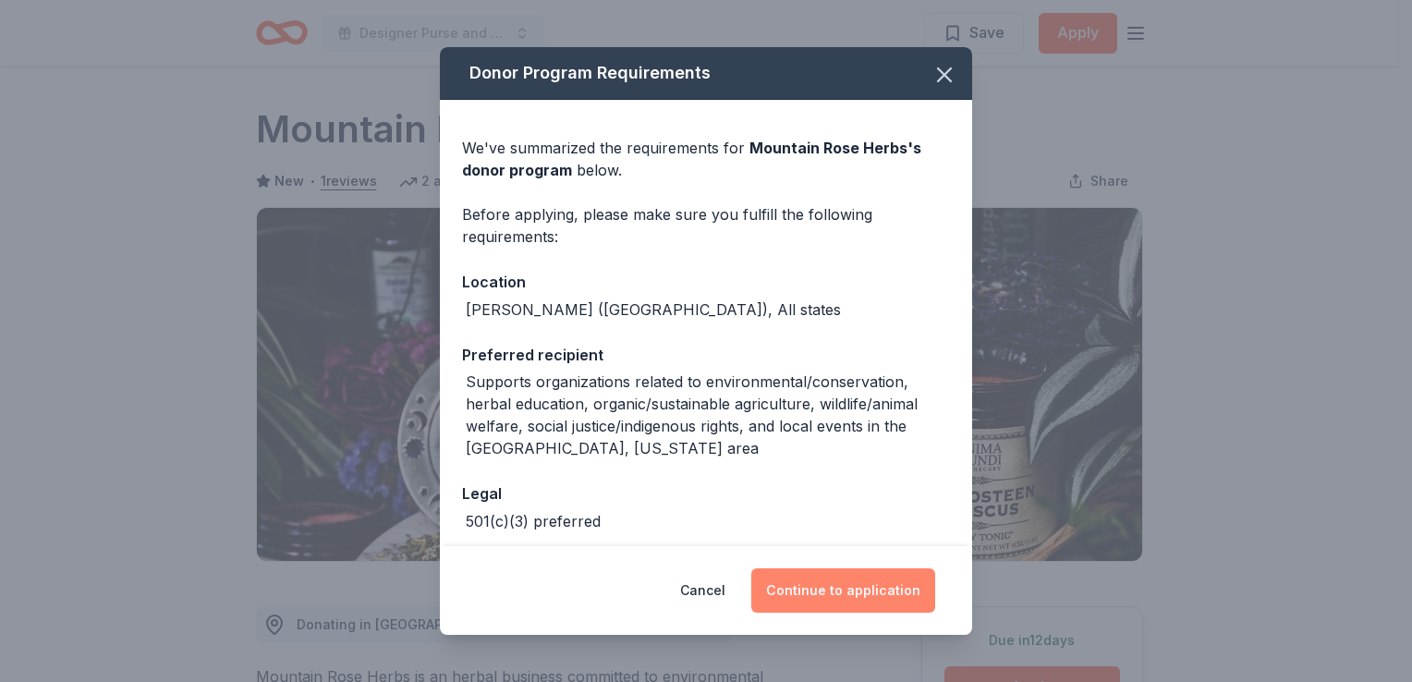
click at [820, 588] on button "Continue to application" at bounding box center [843, 590] width 184 height 44
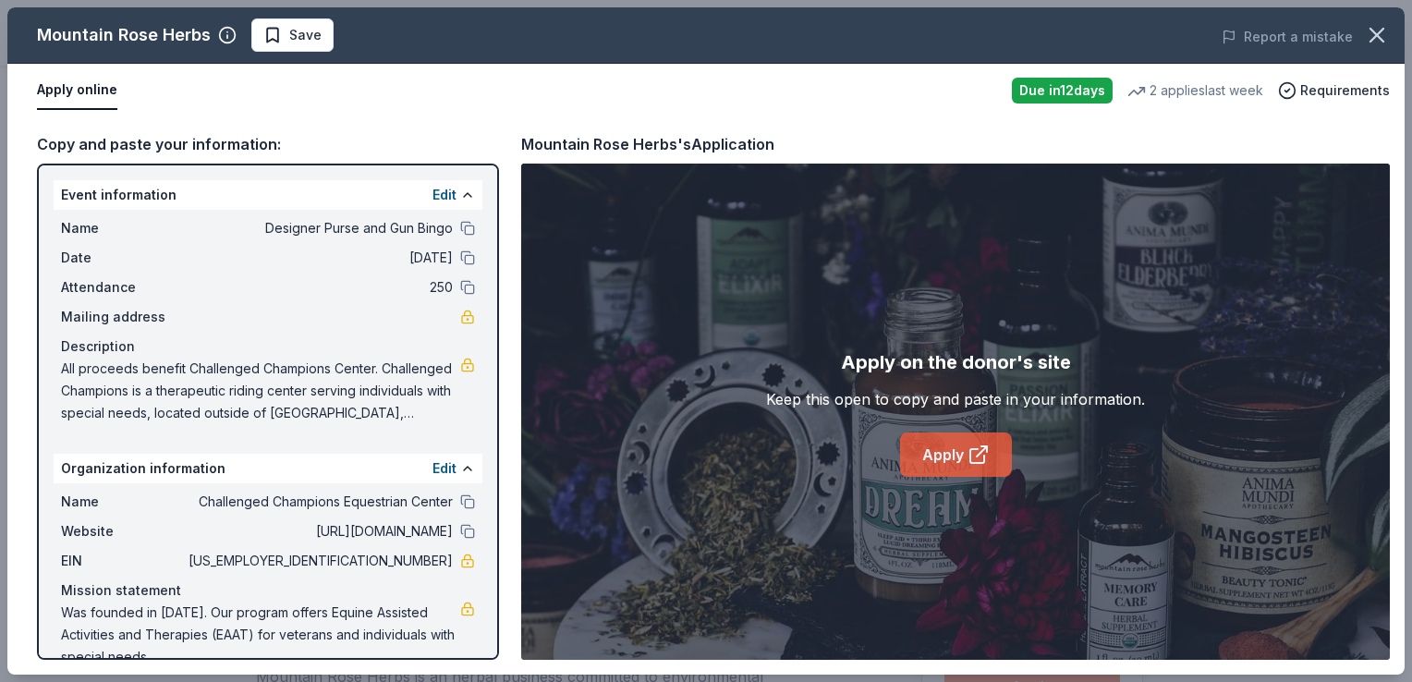
click at [936, 467] on link "Apply" at bounding box center [956, 455] width 112 height 44
